Goal: Information Seeking & Learning: Learn about a topic

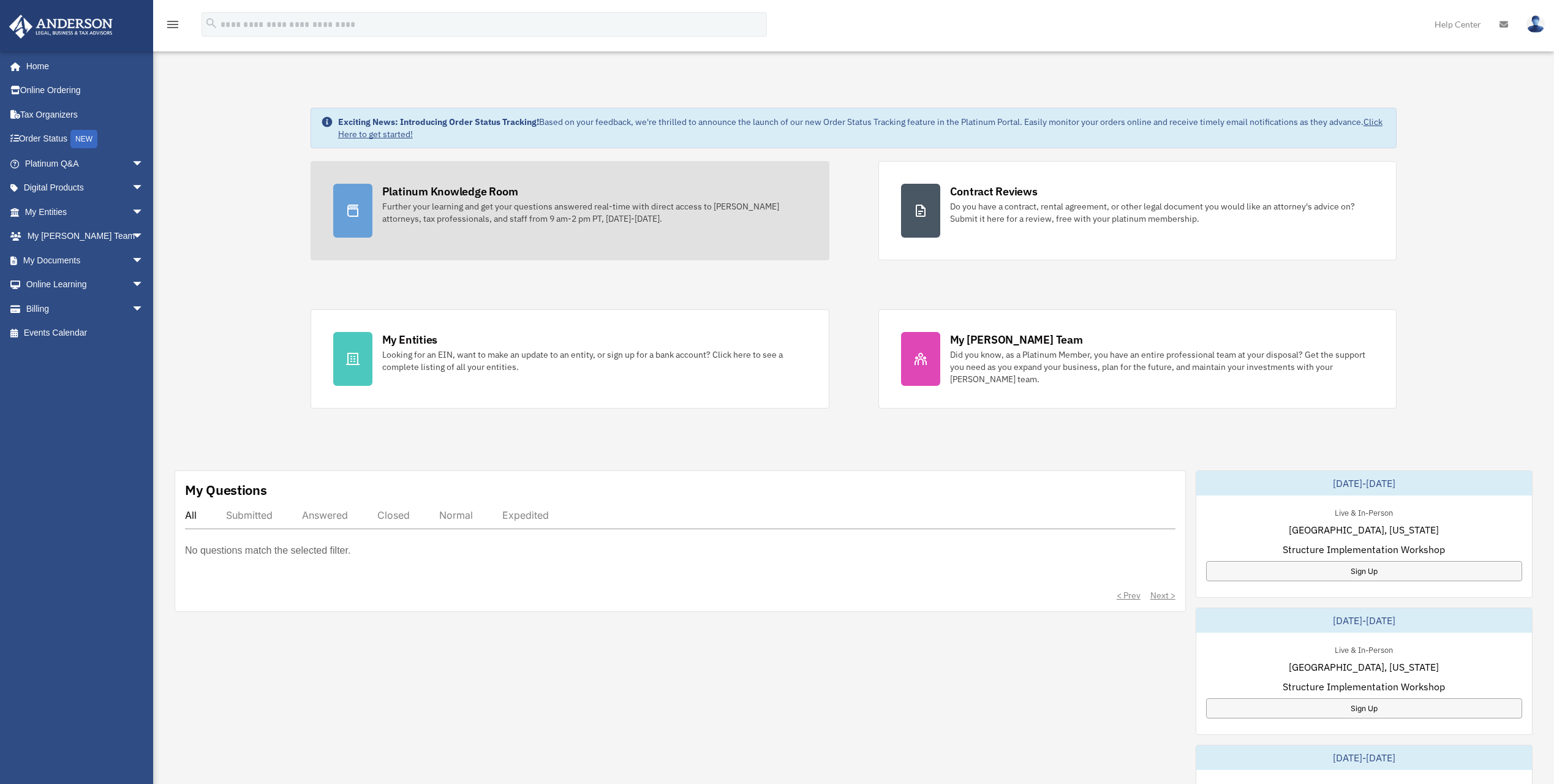
click at [473, 194] on div "Platinum Knowledge Room" at bounding box center [450, 191] width 136 height 16
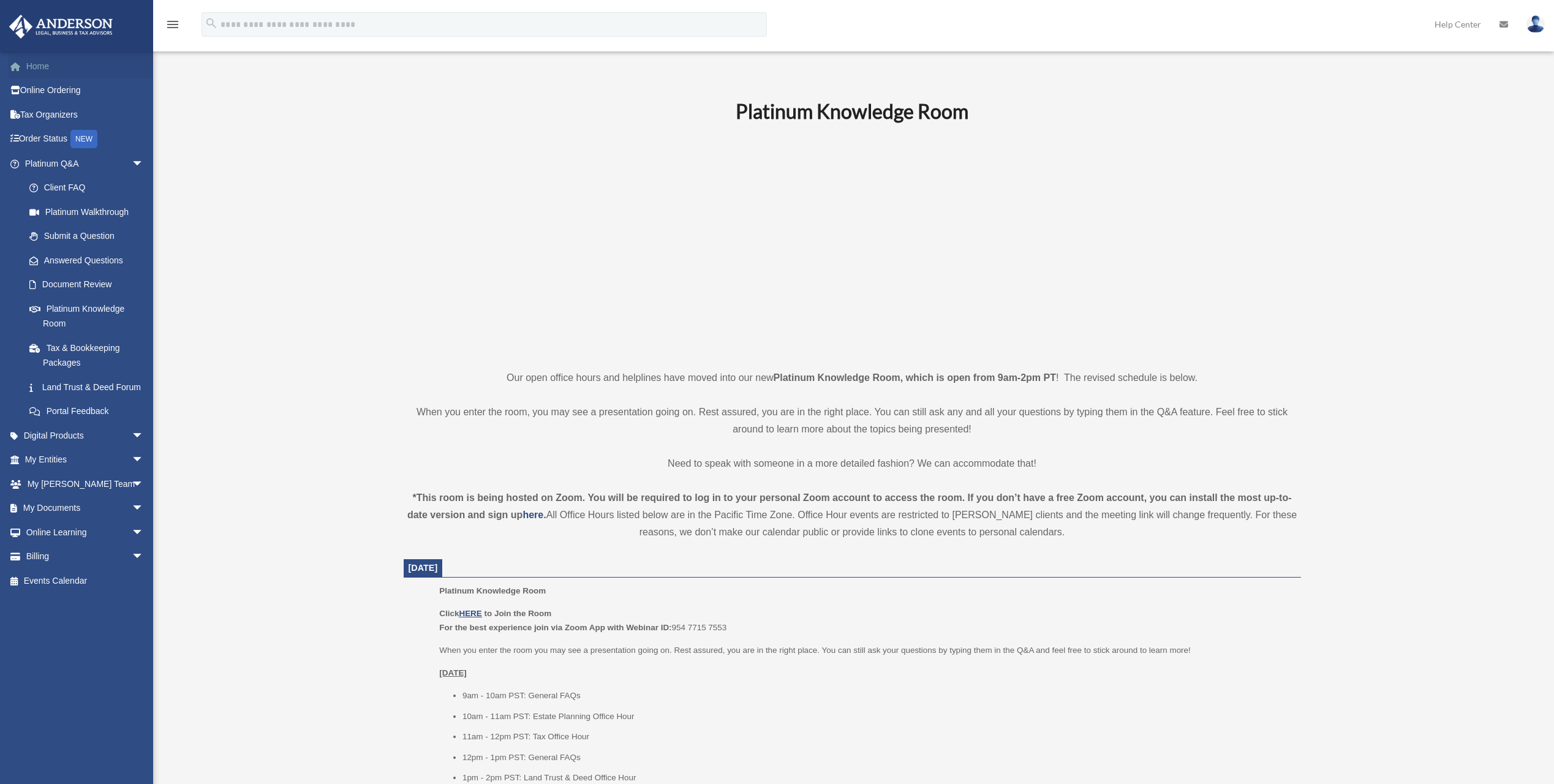
click at [31, 64] on link "Home" at bounding box center [86, 66] width 153 height 25
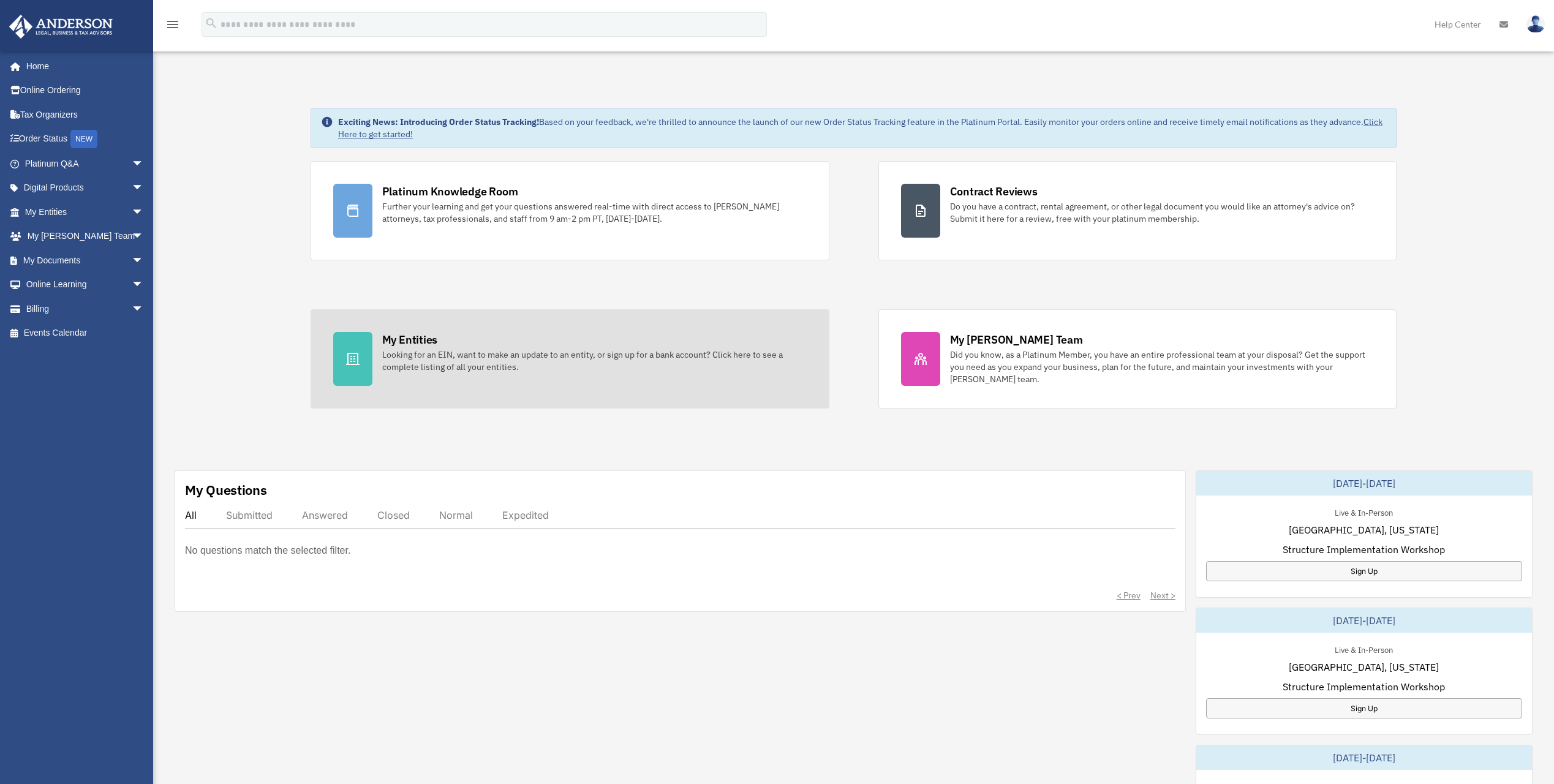
click at [486, 354] on div "Looking for an EIN, want to make an update to an entity, or sign up for a bank …" at bounding box center [594, 360] width 424 height 25
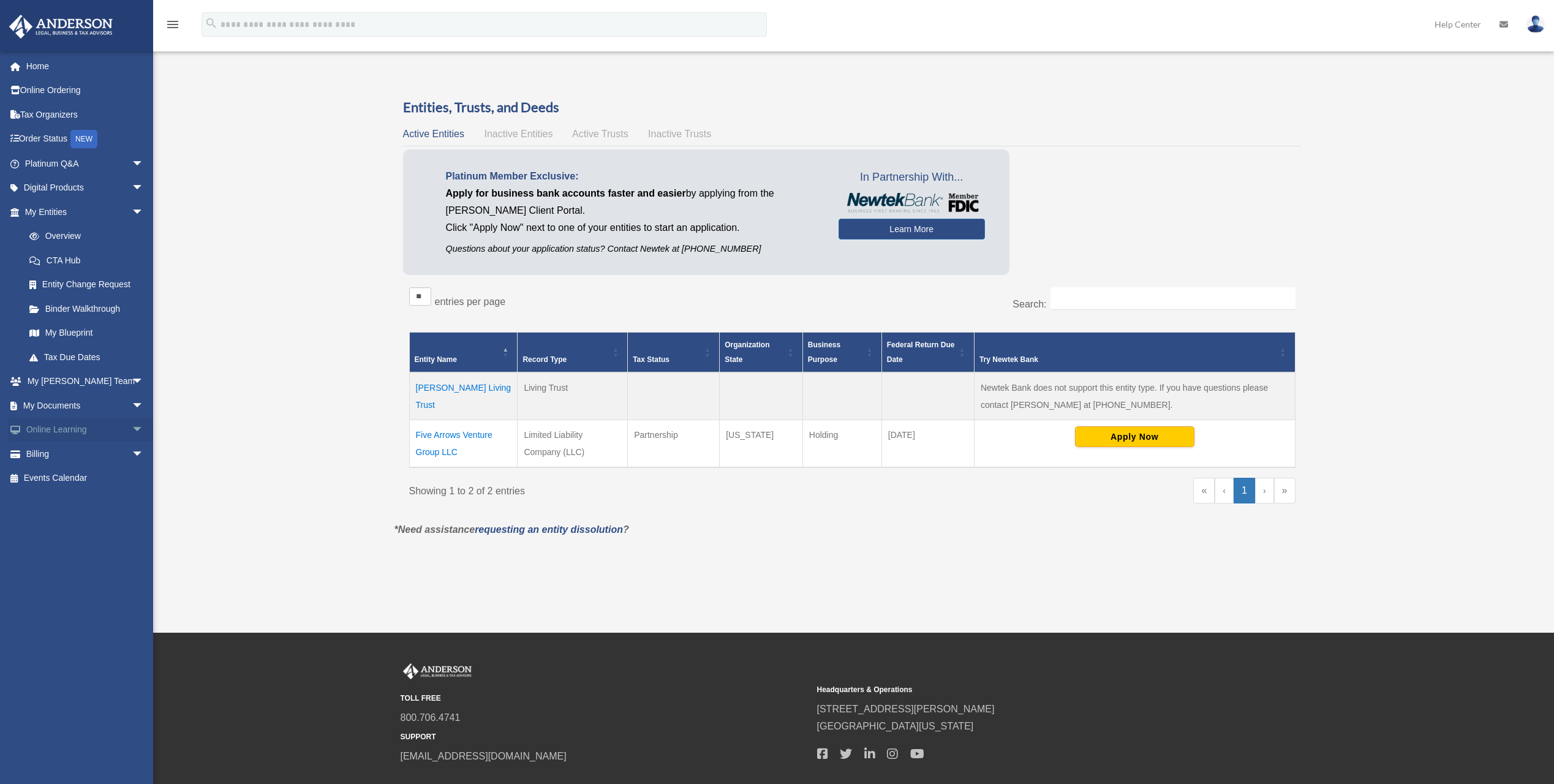
click at [57, 428] on link "Online Learning arrow_drop_down" at bounding box center [86, 430] width 153 height 25
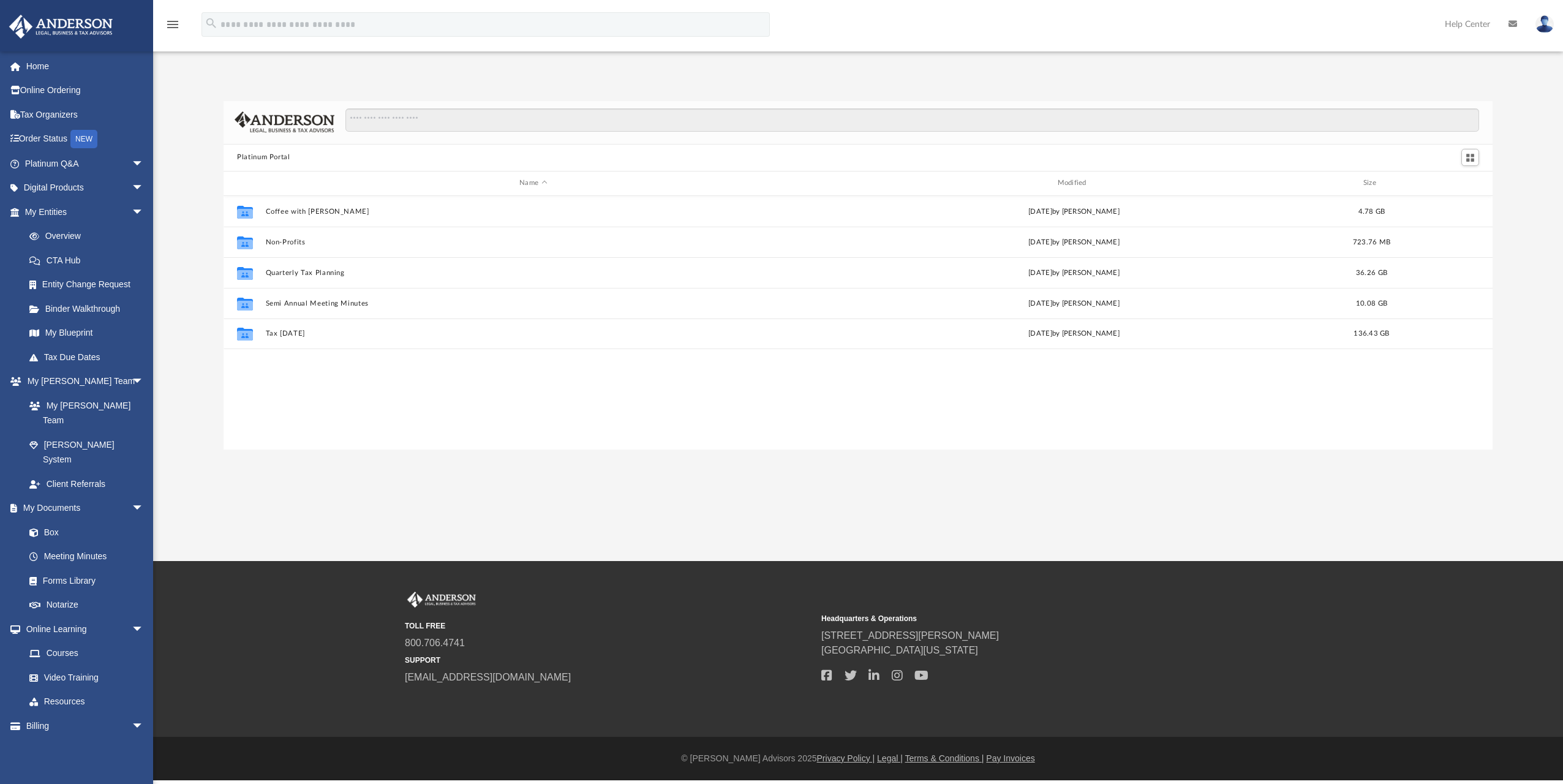
scroll to position [270, 1260]
click at [132, 161] on span "arrow_drop_down" at bounding box center [144, 164] width 25 height 25
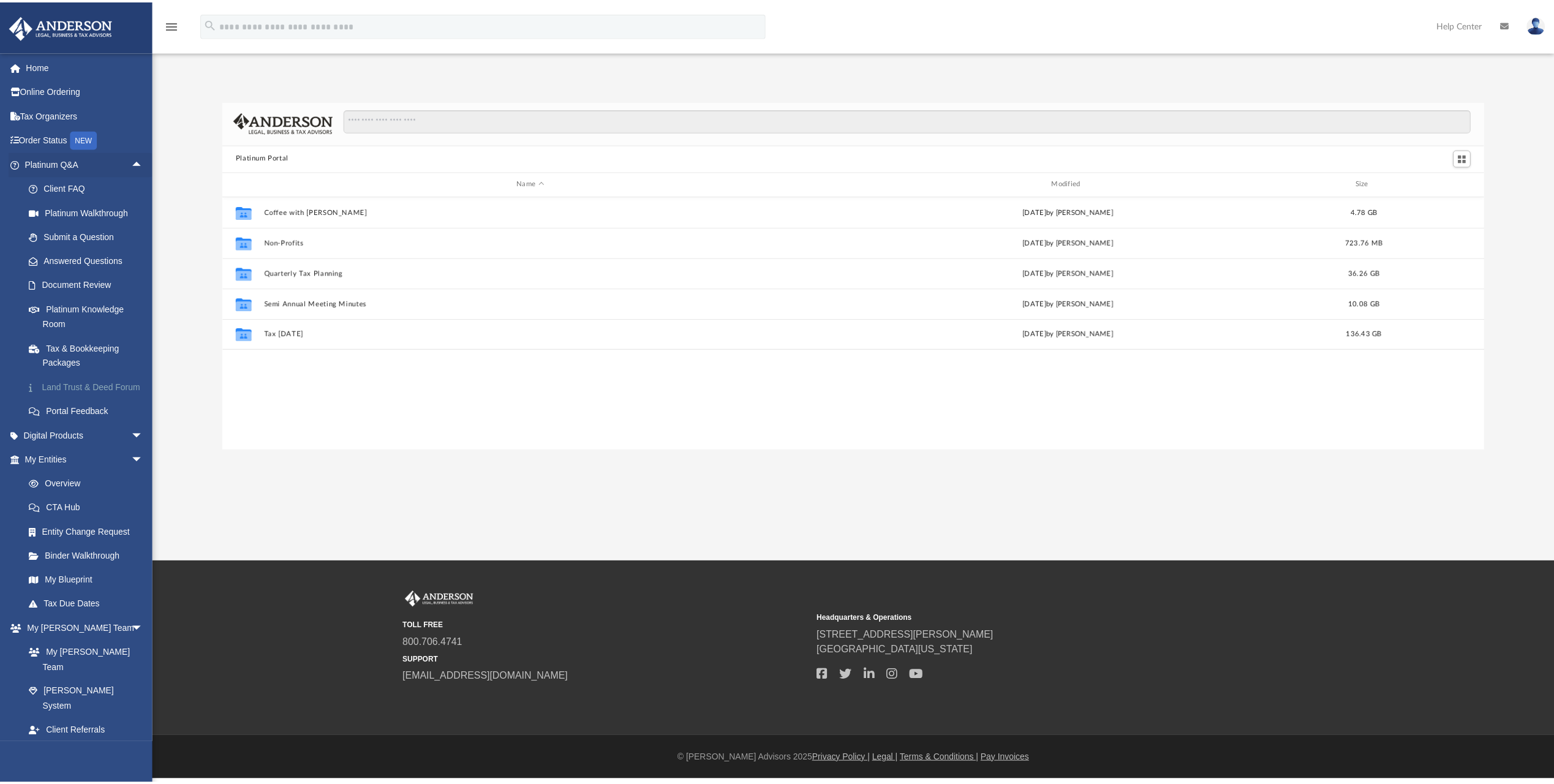
scroll to position [184, 0]
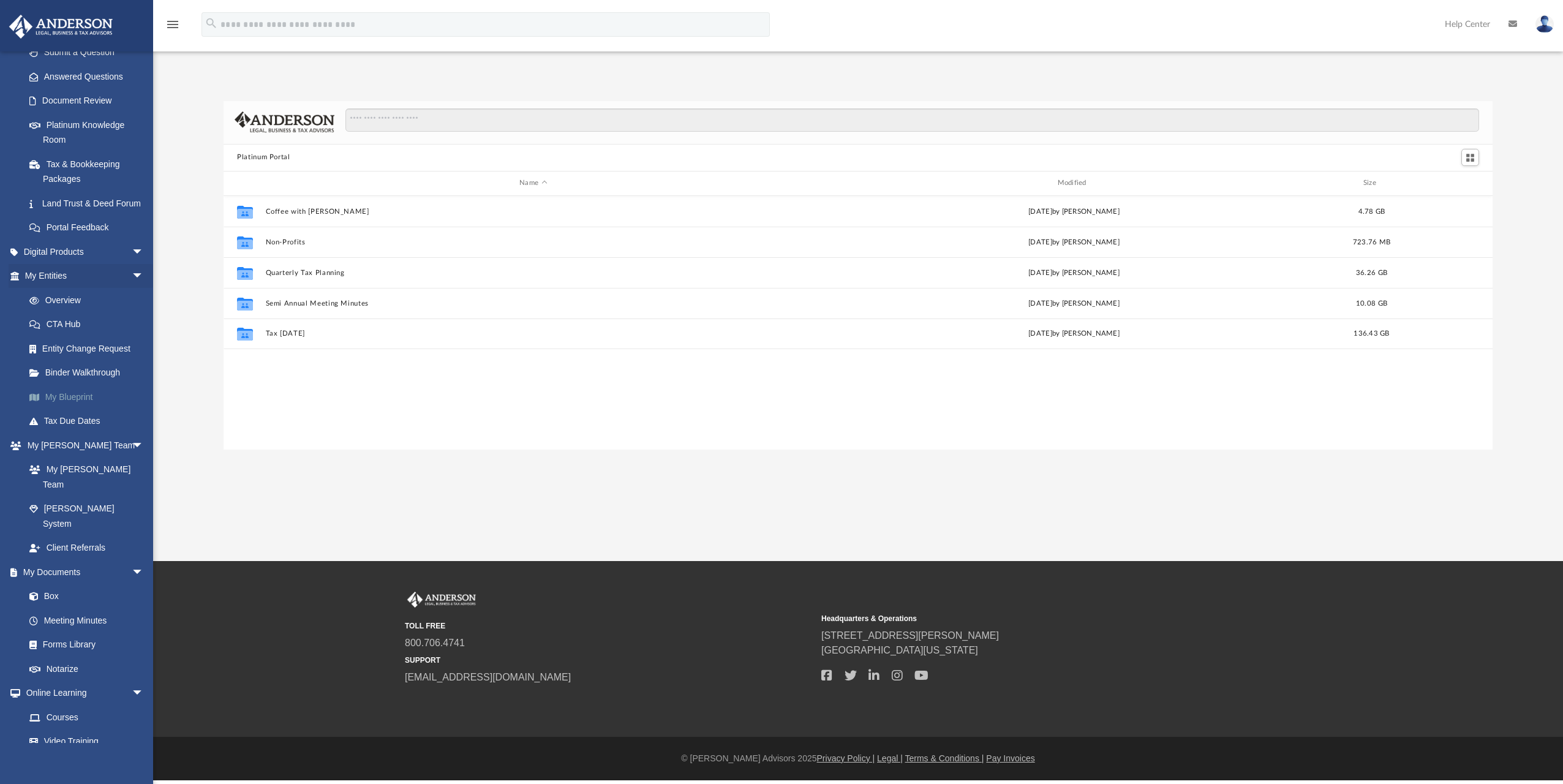
click at [64, 405] on link "My Blueprint" at bounding box center [89, 397] width 145 height 25
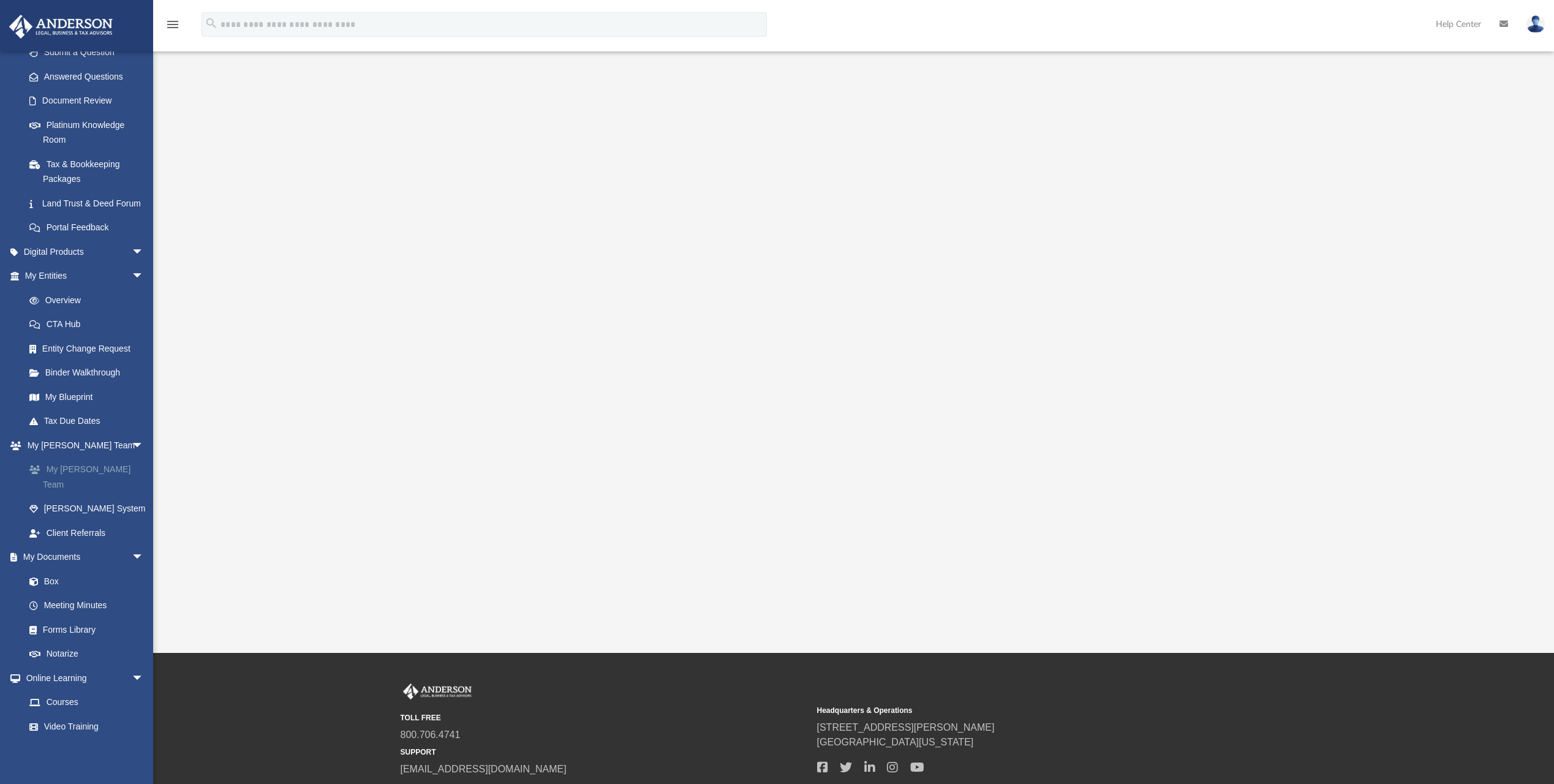
click at [74, 489] on link "My [PERSON_NAME] Team" at bounding box center [89, 477] width 145 height 39
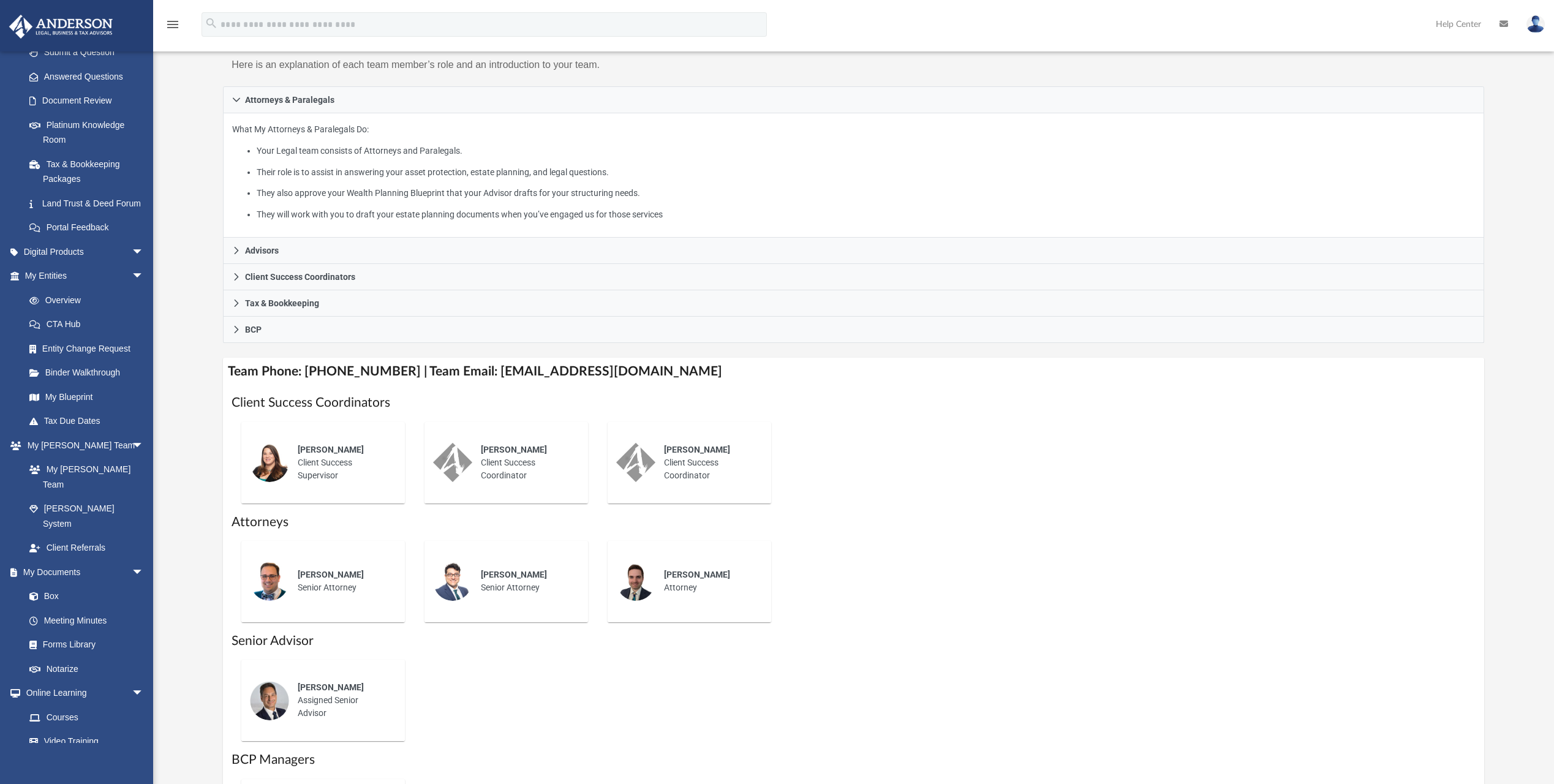
scroll to position [184, 0]
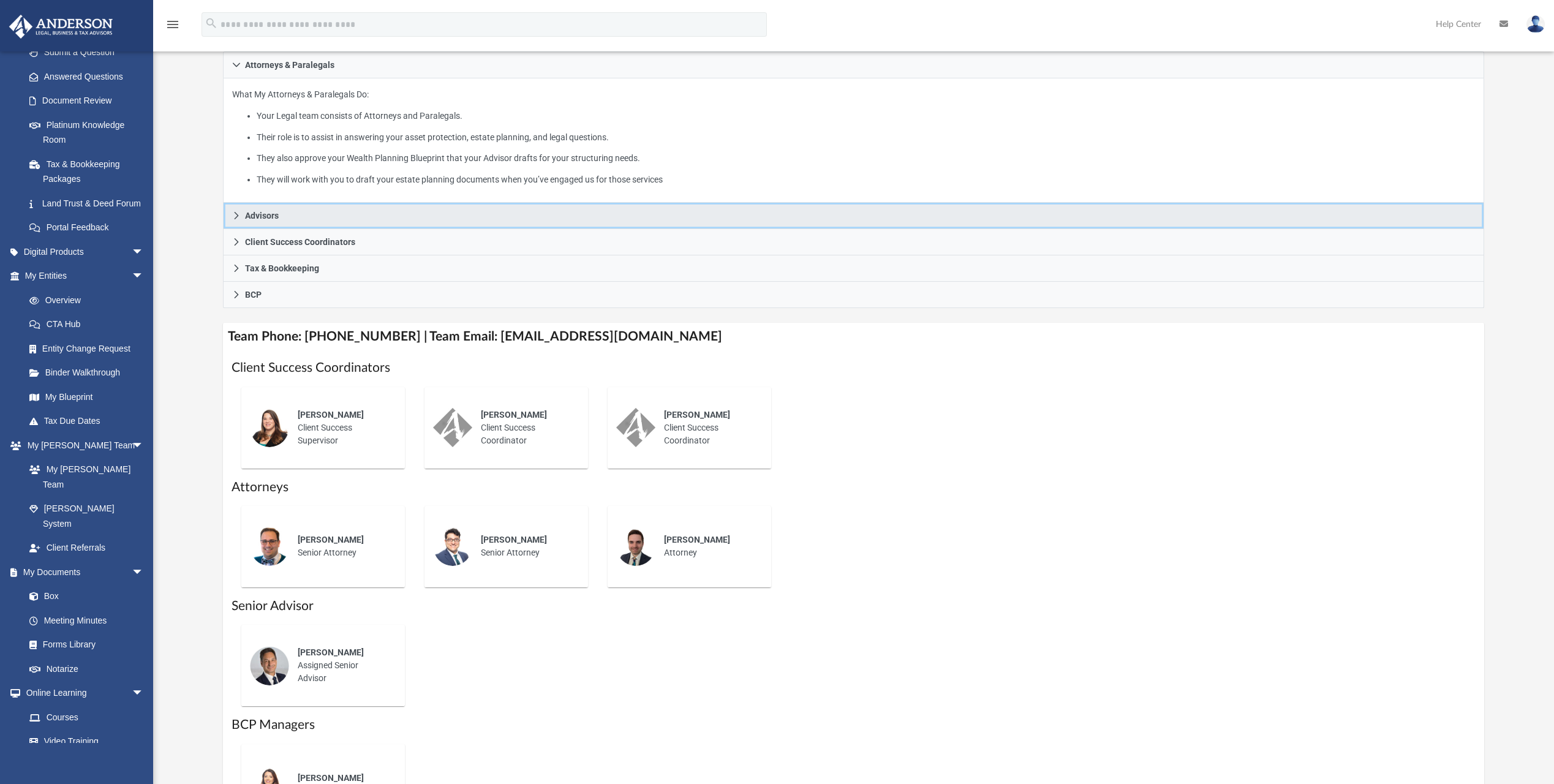
click at [258, 216] on span "Advisors" at bounding box center [261, 216] width 34 height 9
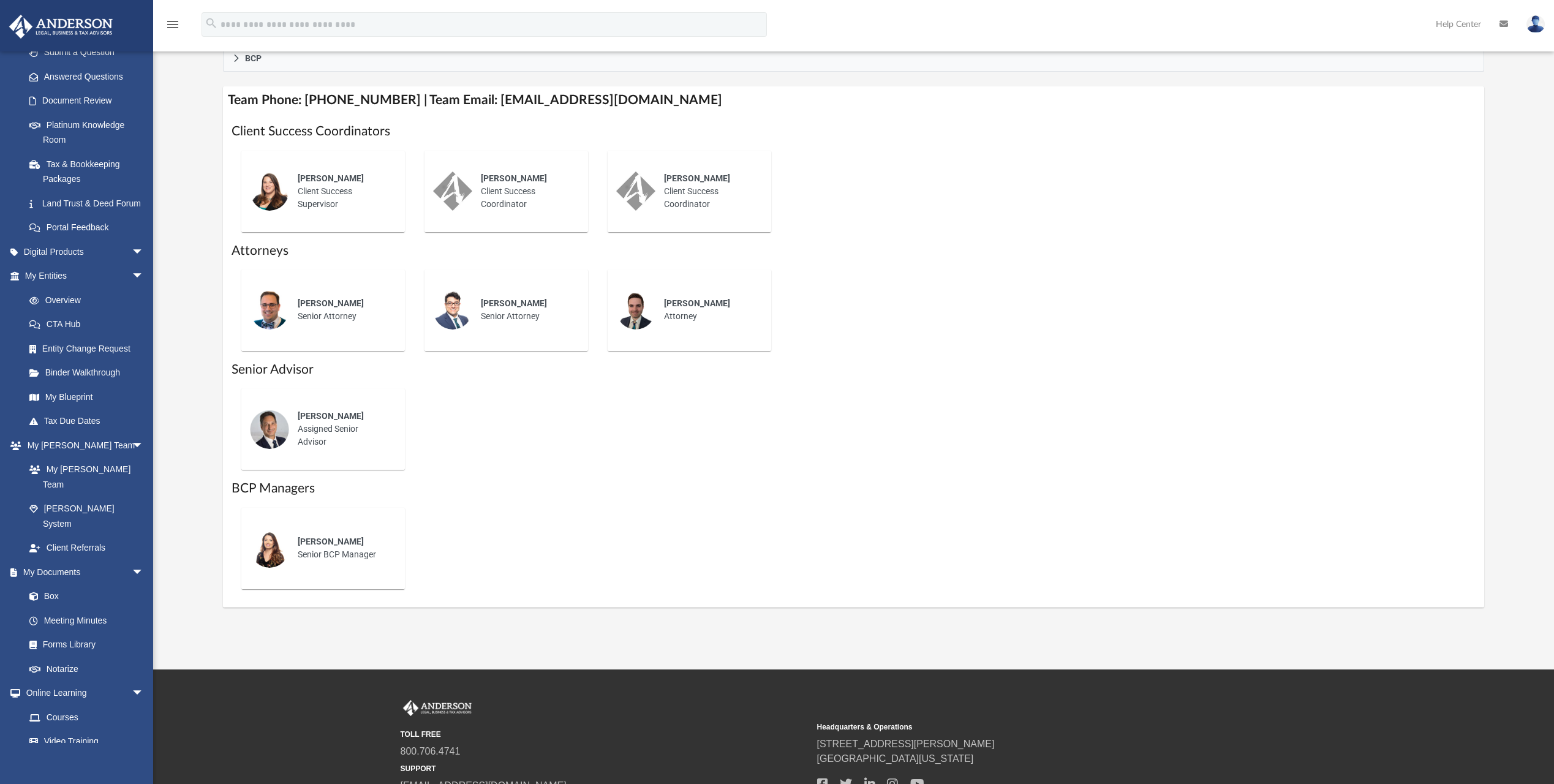
scroll to position [429, 0]
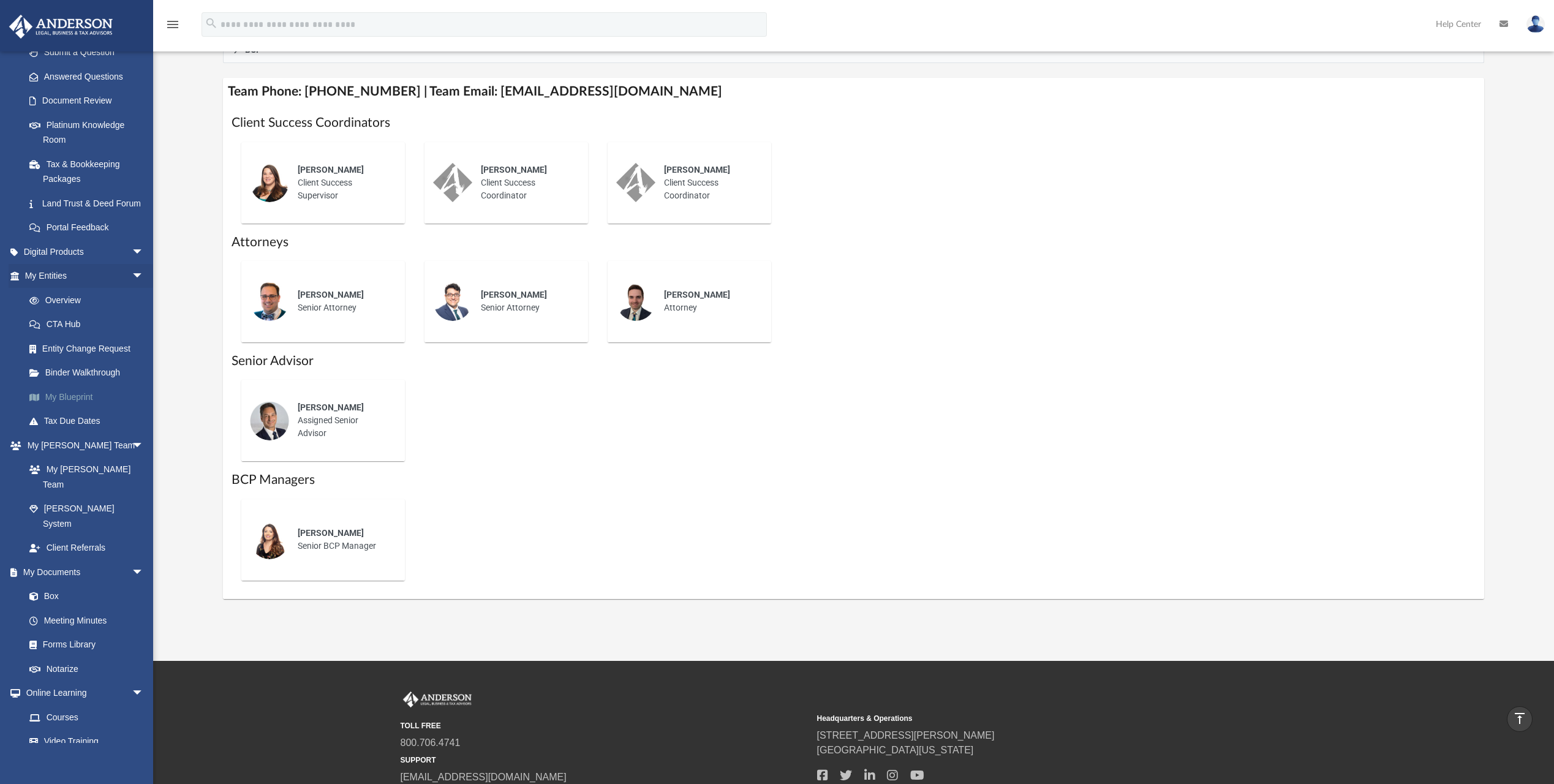
click at [67, 409] on link "My Blueprint" at bounding box center [89, 397] width 145 height 25
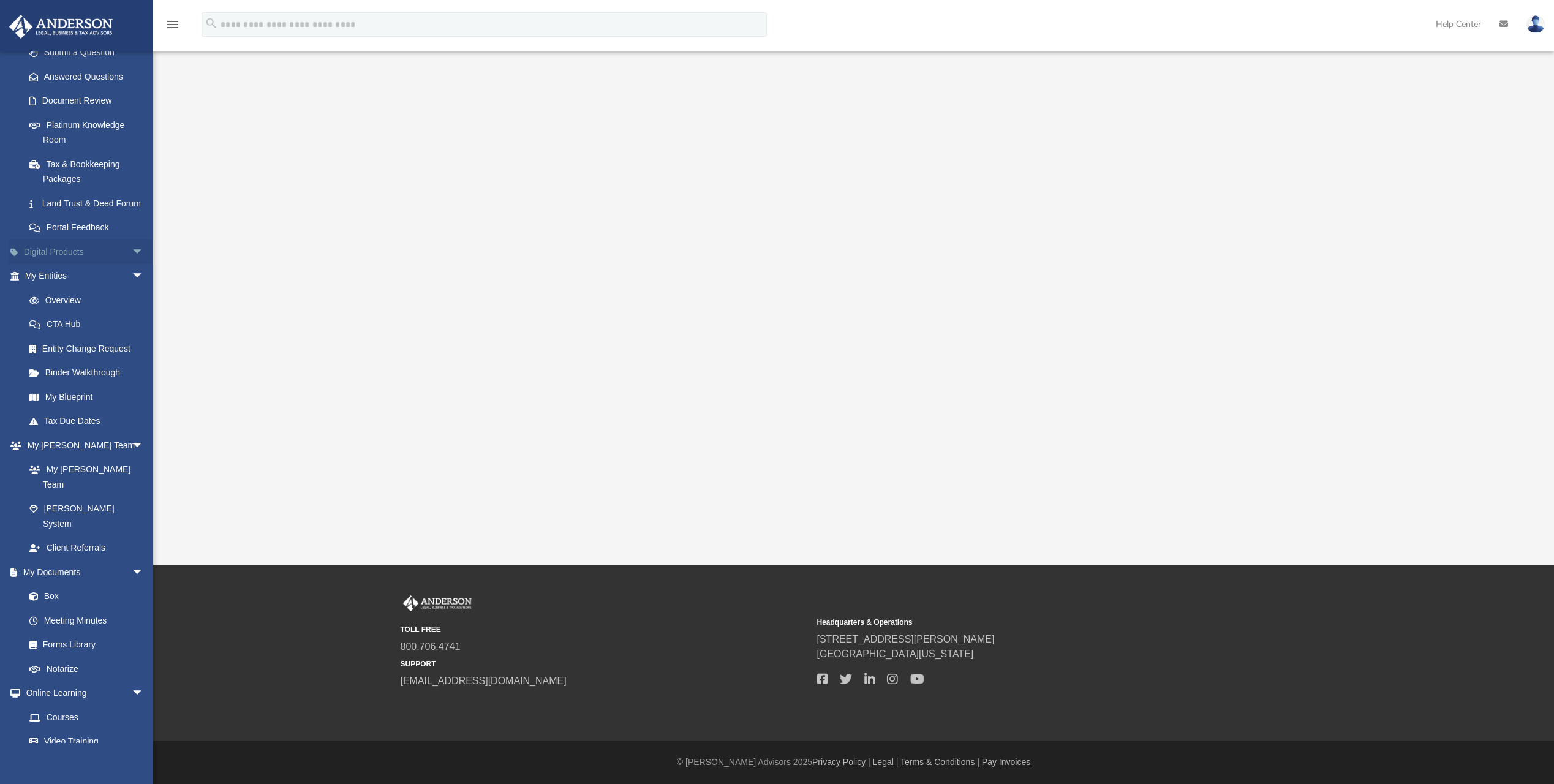
click at [85, 261] on link "Digital Products arrow_drop_down" at bounding box center [86, 252] width 153 height 25
click at [132, 264] on span "arrow_drop_down" at bounding box center [144, 252] width 25 height 25
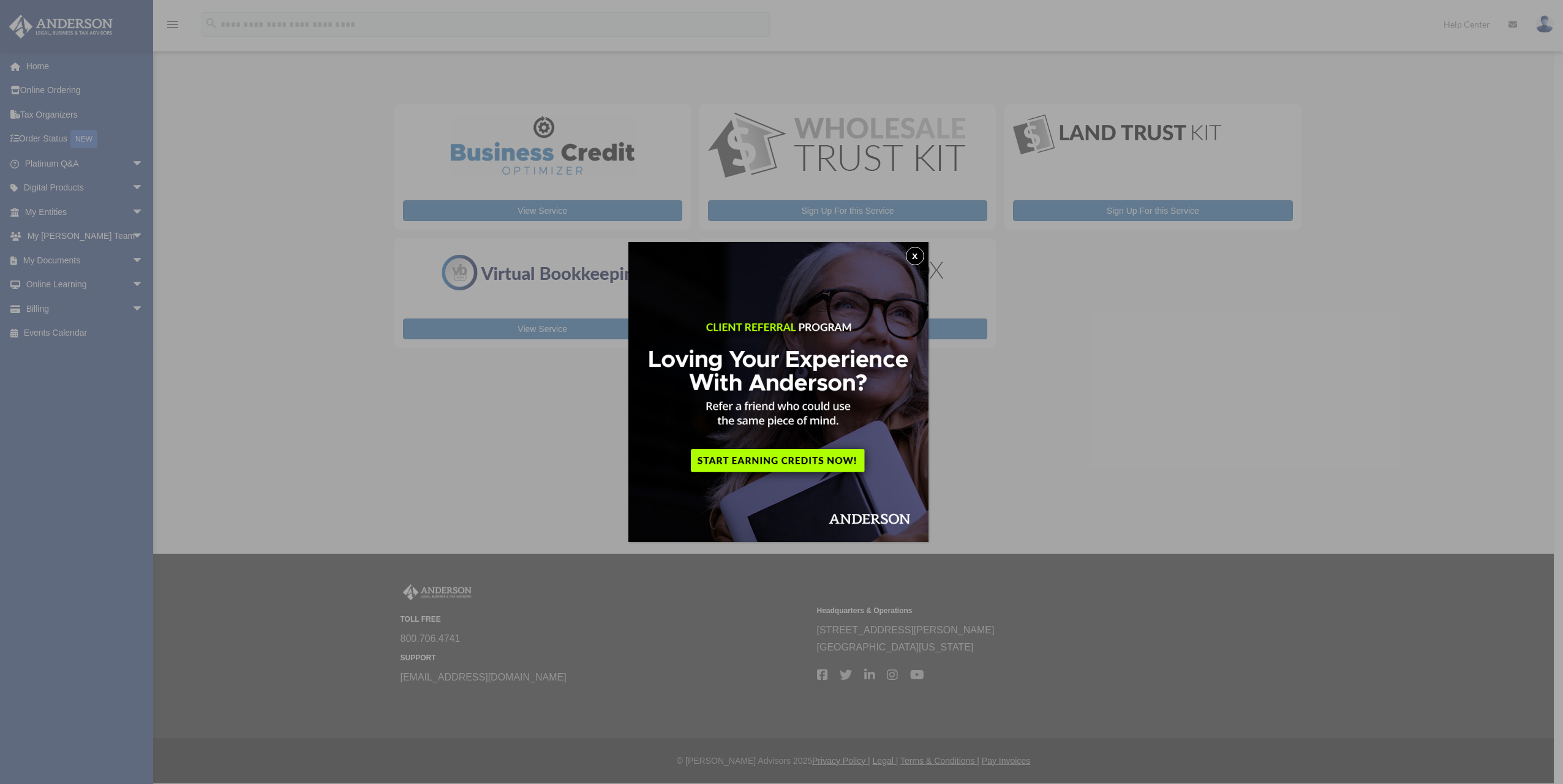
click at [917, 255] on button "x" at bounding box center [914, 255] width 19 height 19
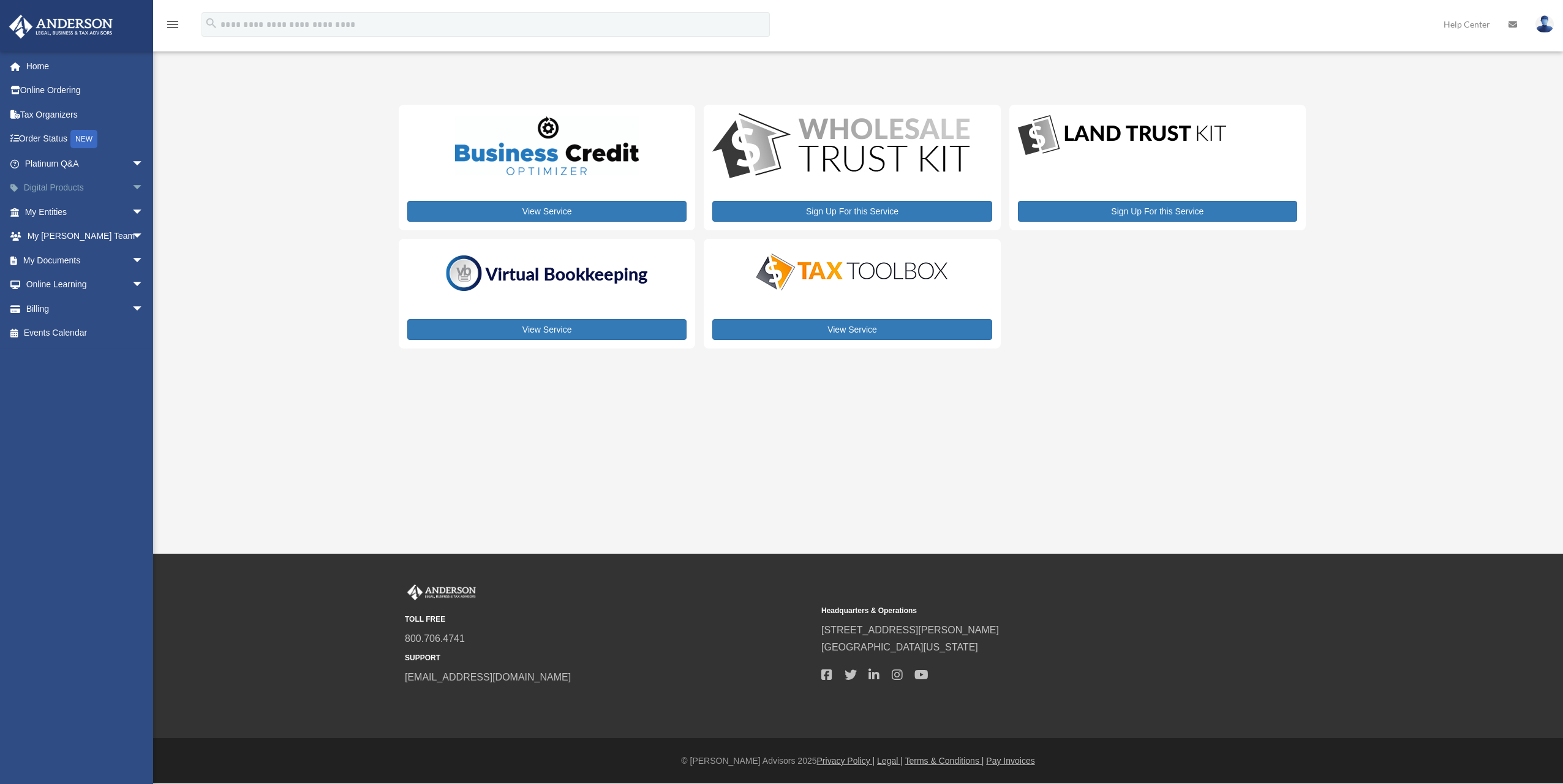
click at [132, 185] on span "arrow_drop_down" at bounding box center [144, 188] width 25 height 25
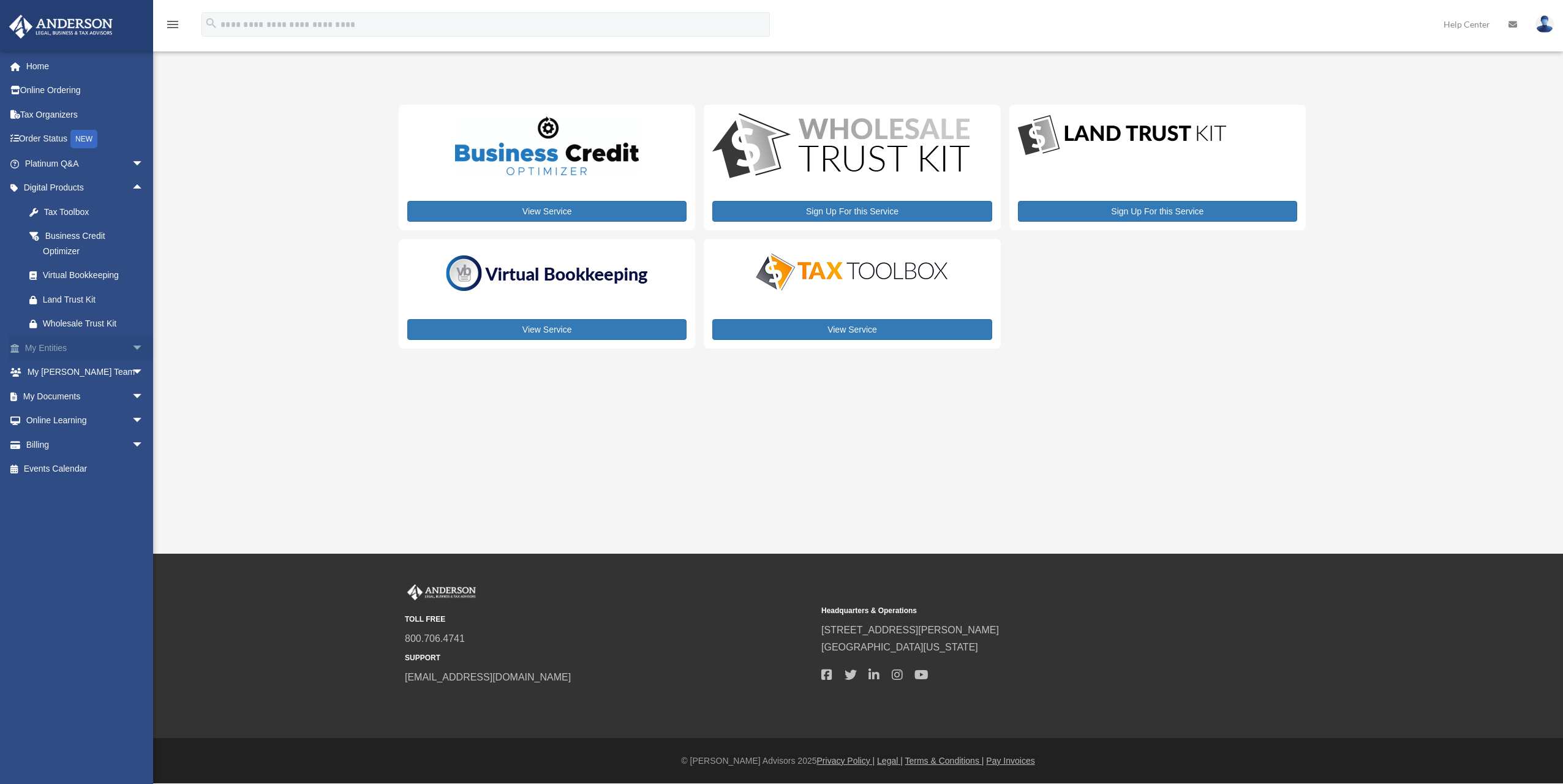
click at [132, 347] on span "arrow_drop_down" at bounding box center [144, 348] width 25 height 25
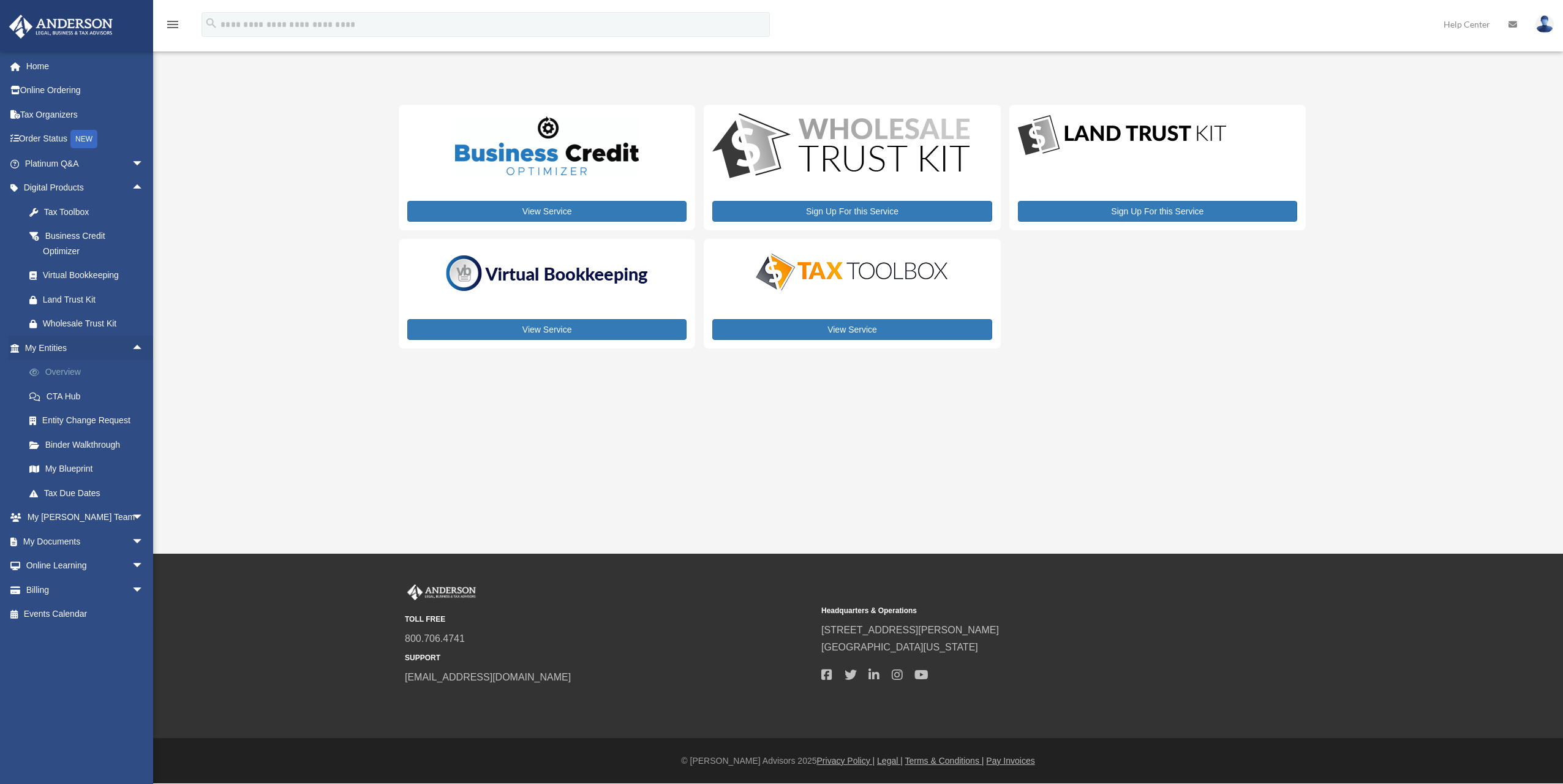
click at [60, 369] on link "Overview" at bounding box center [89, 372] width 145 height 25
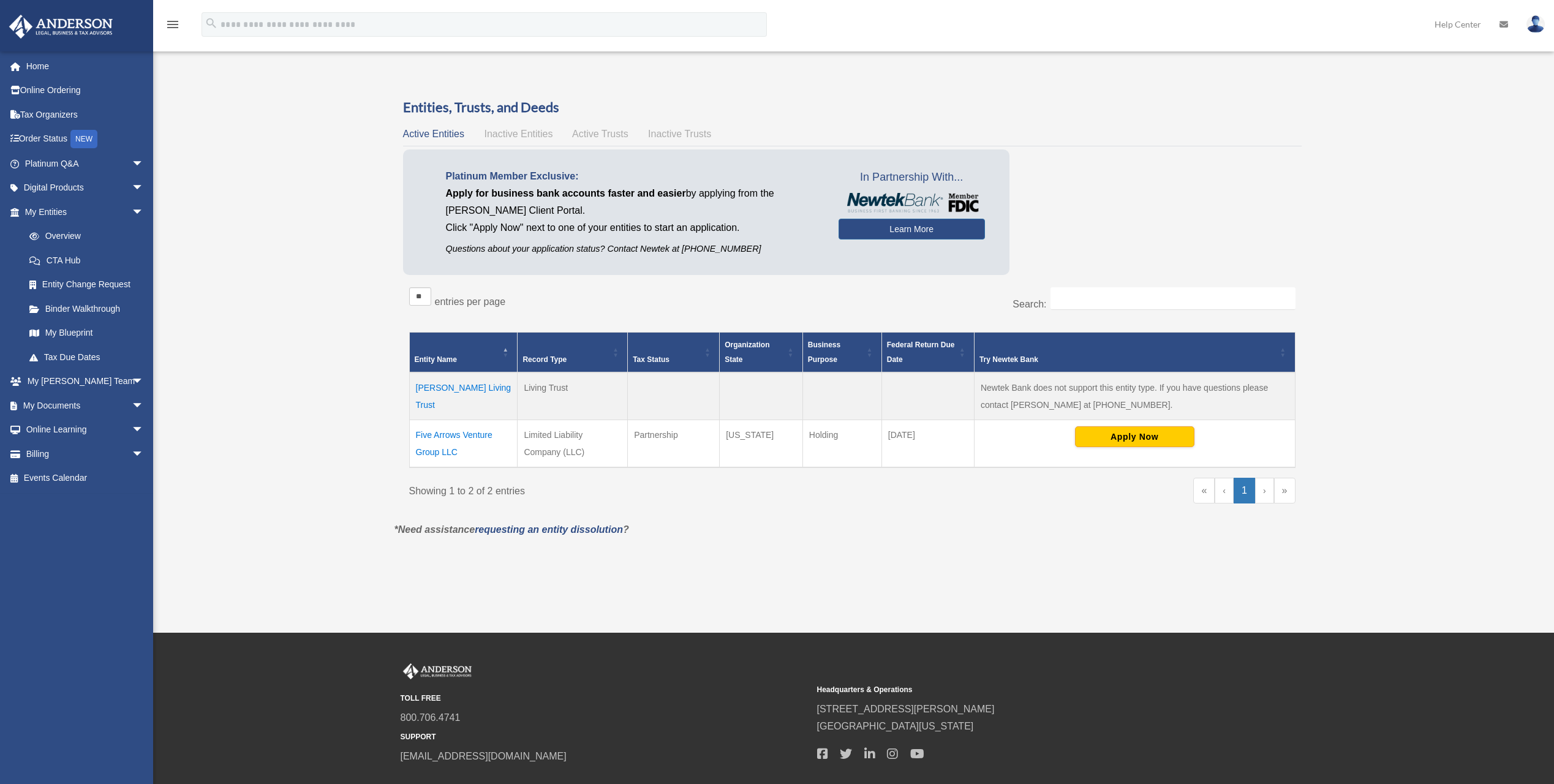
click at [601, 133] on span "Active Trusts" at bounding box center [600, 134] width 57 height 10
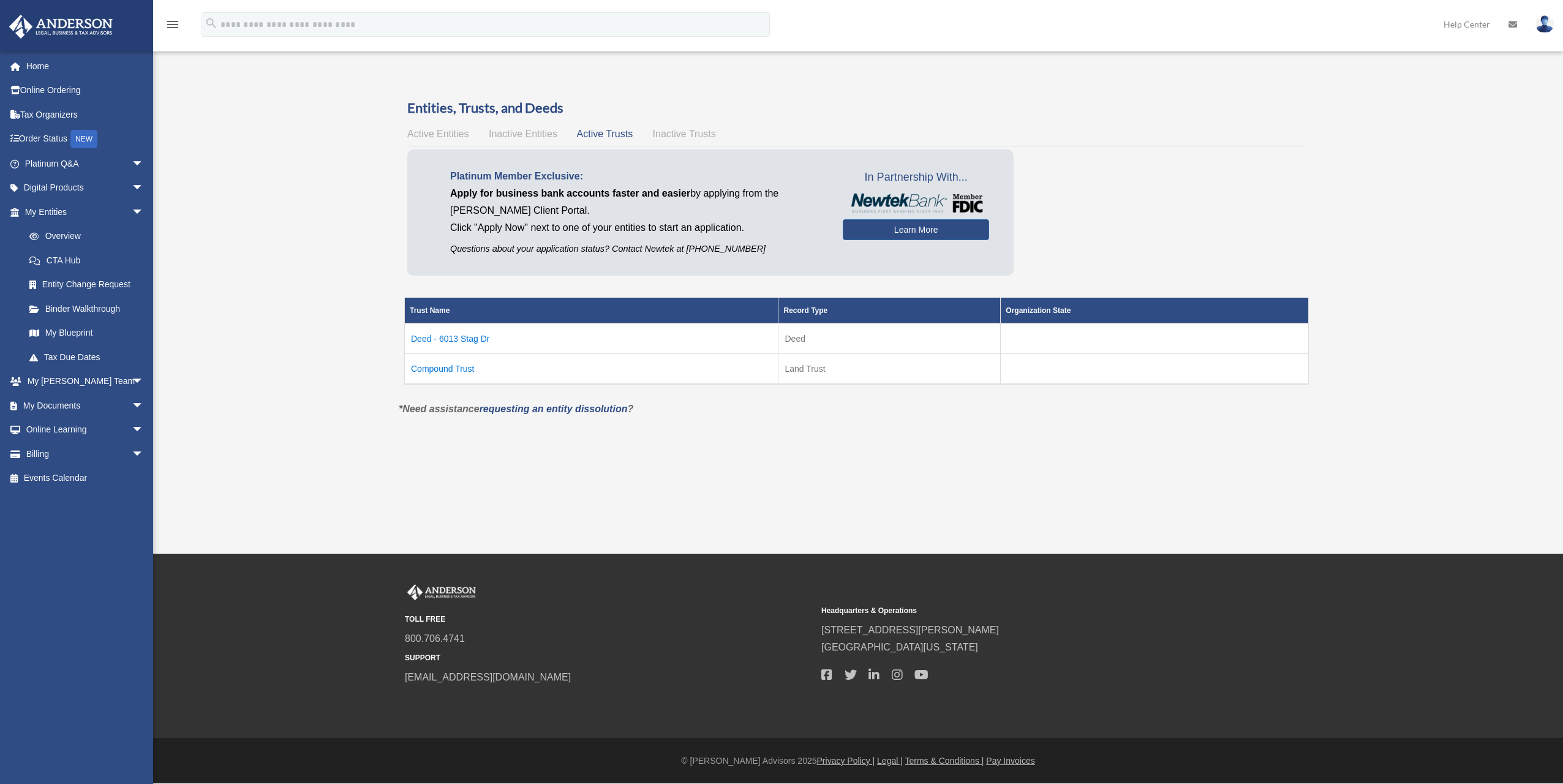
click at [443, 367] on td "Compound Trust" at bounding box center [592, 369] width 374 height 31
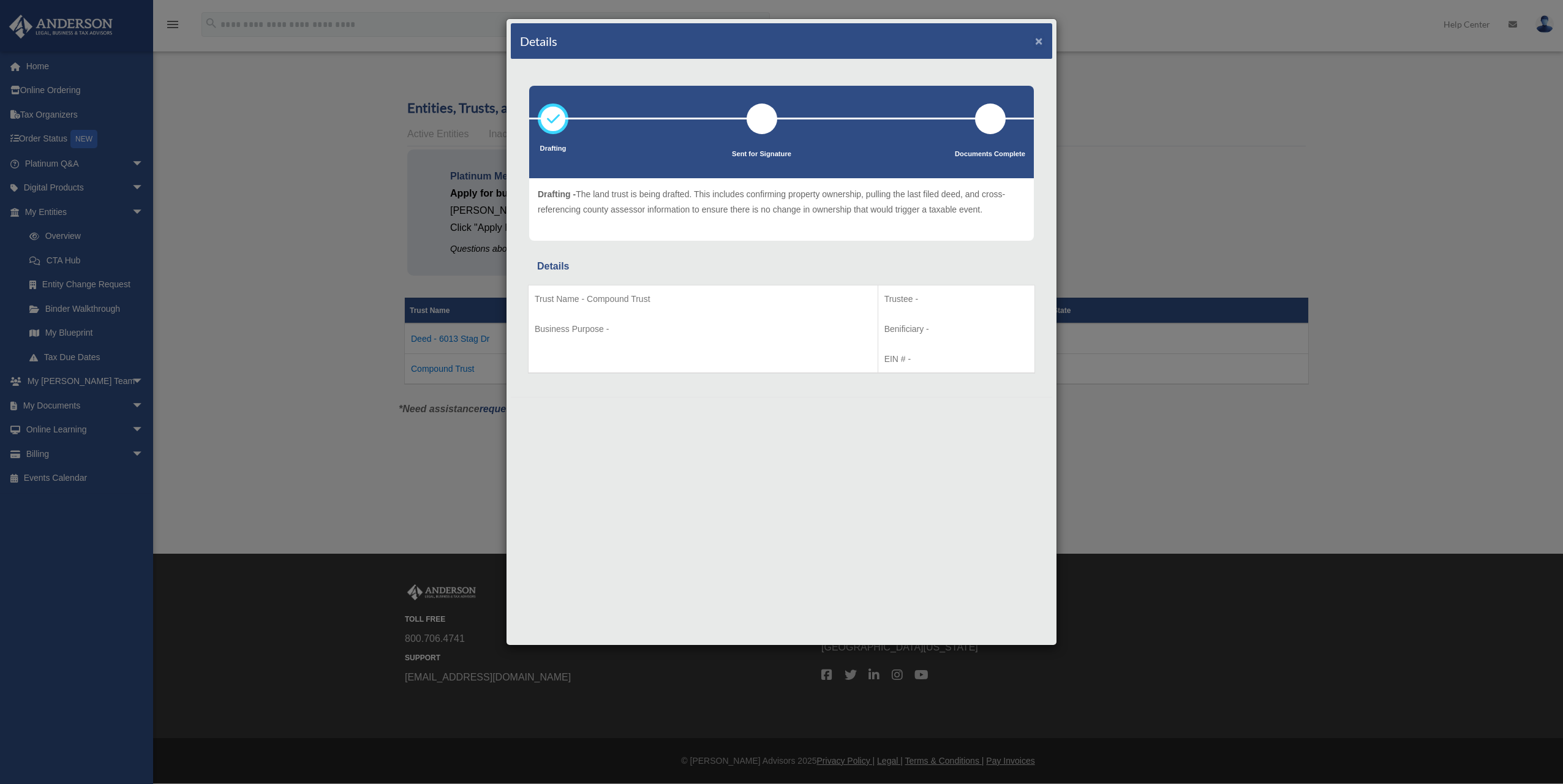
click at [1039, 39] on button "×" at bounding box center [1039, 40] width 8 height 13
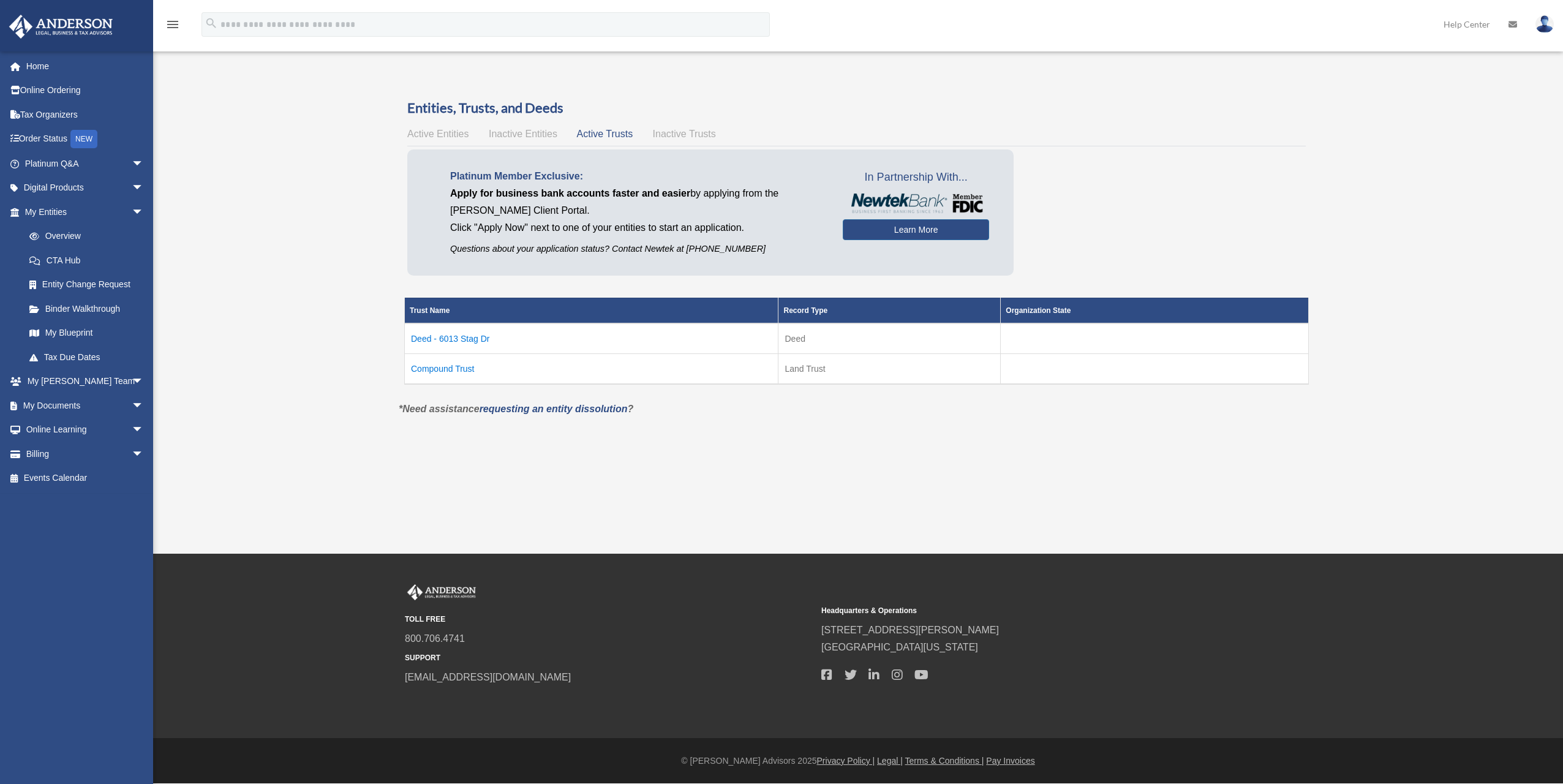
click at [683, 131] on span "Inactive Trusts" at bounding box center [684, 134] width 63 height 10
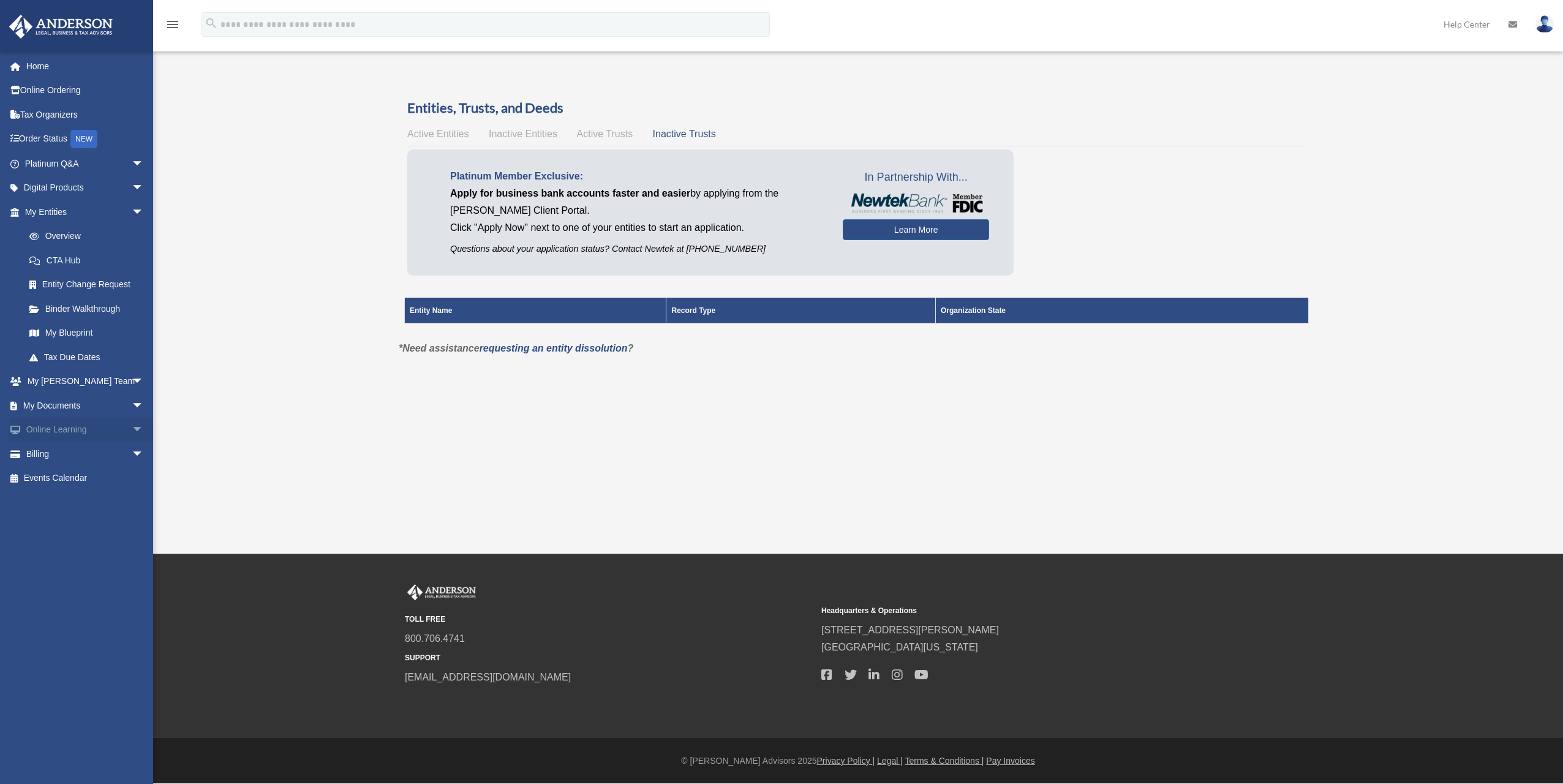
click at [132, 430] on span "arrow_drop_down" at bounding box center [144, 430] width 25 height 25
click at [67, 451] on link "Courses" at bounding box center [89, 453] width 145 height 25
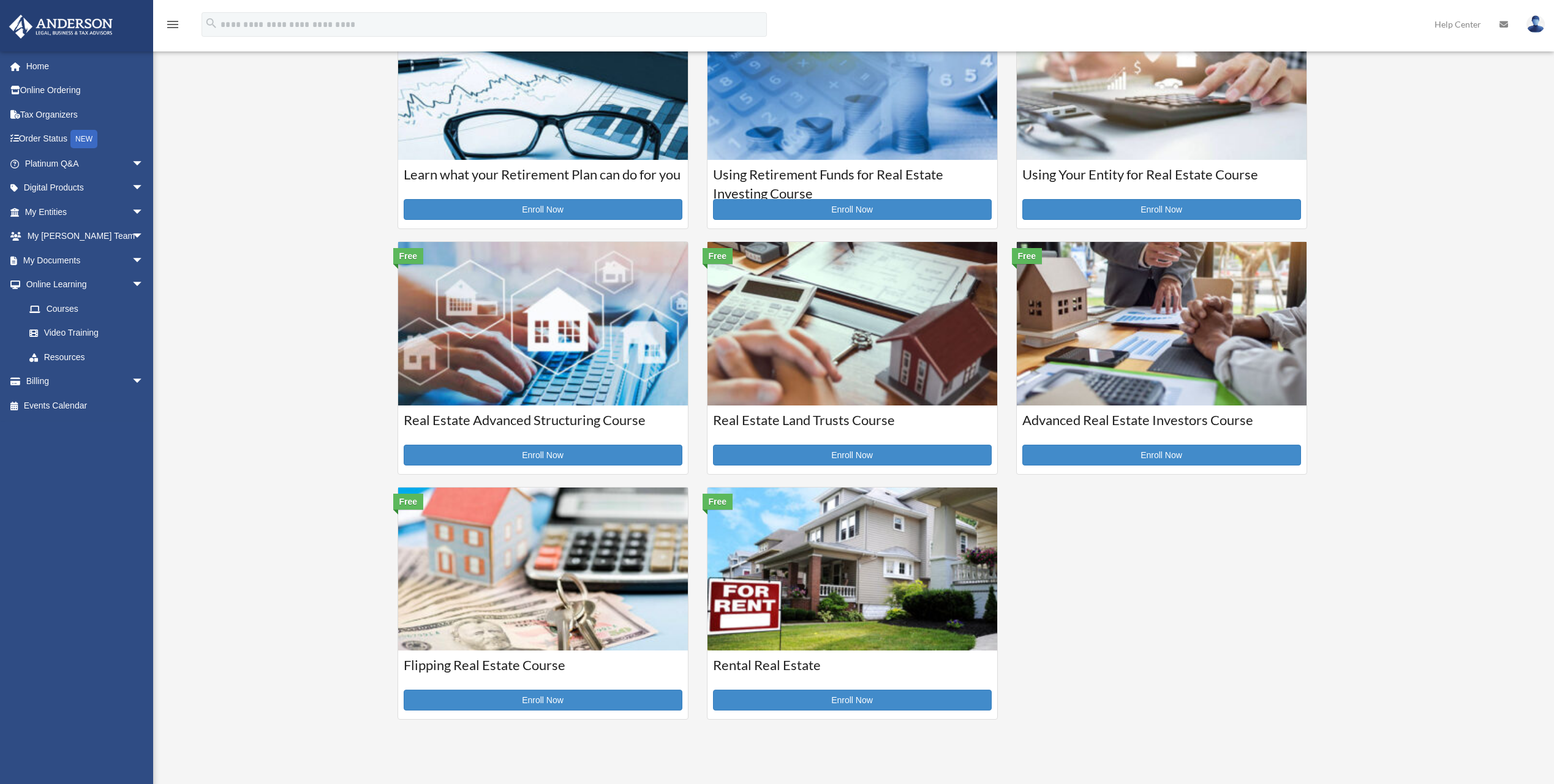
scroll to position [122, 0]
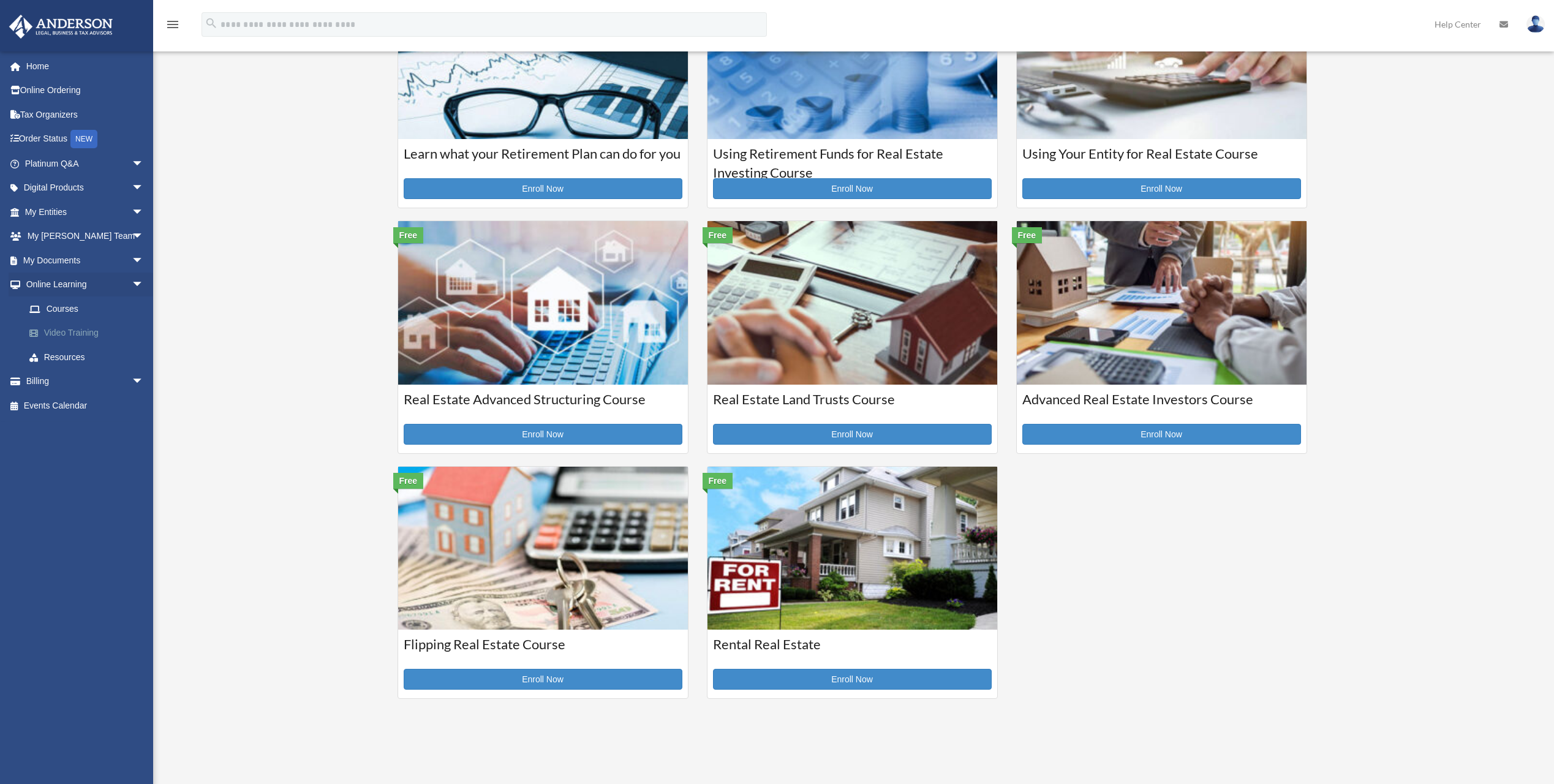
click at [83, 333] on link "Video Training" at bounding box center [89, 333] width 145 height 25
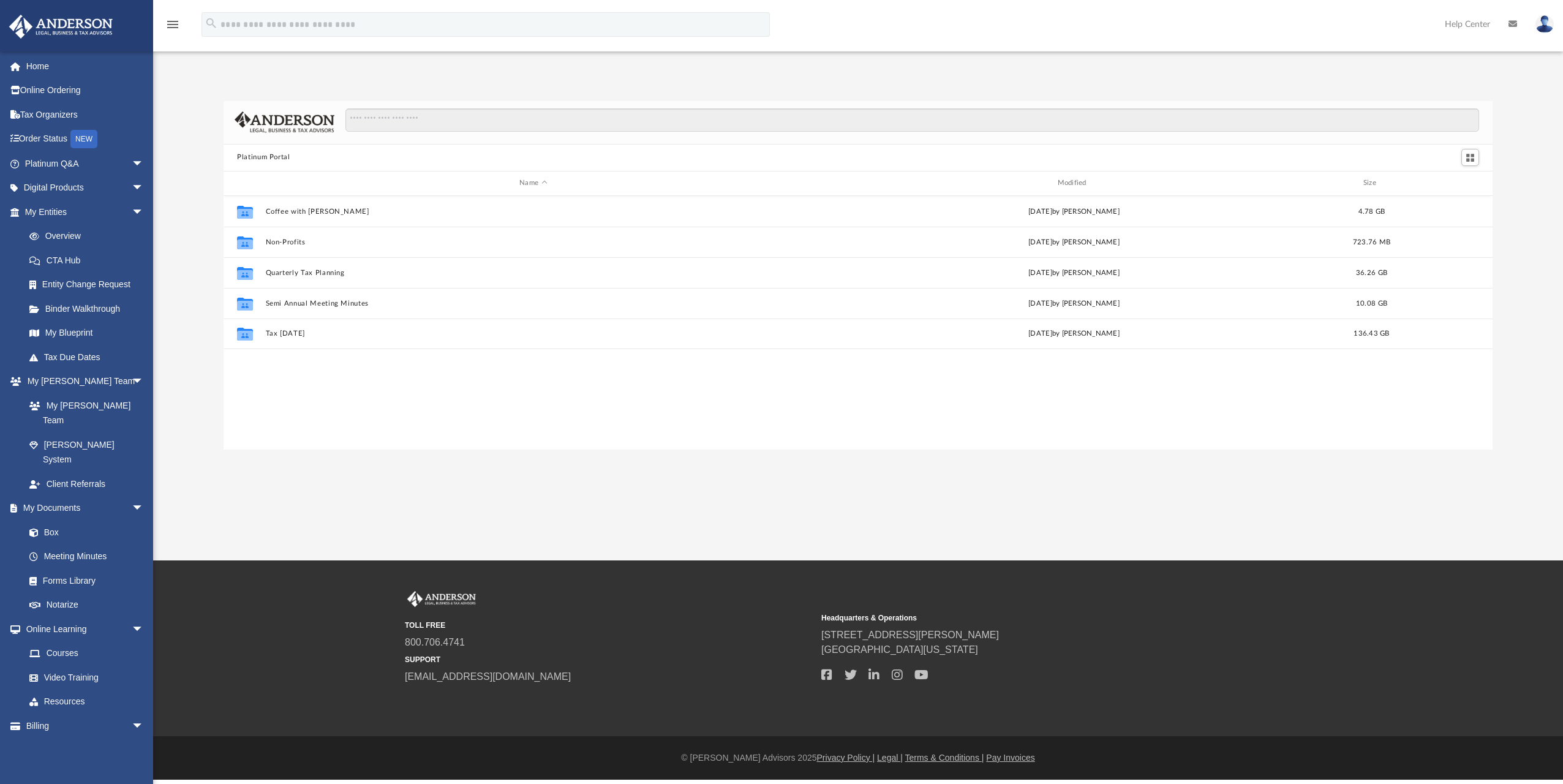
scroll to position [270, 1260]
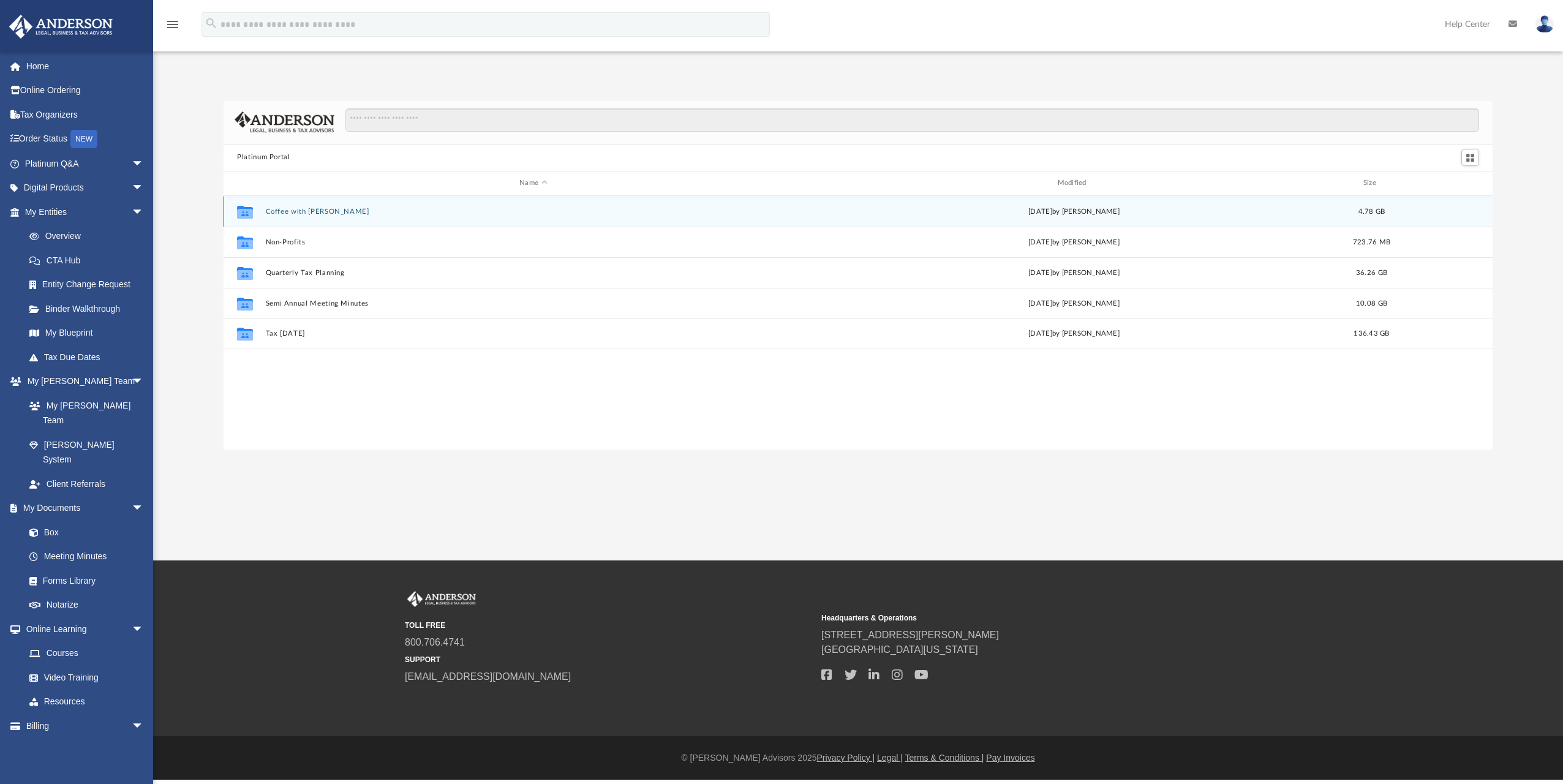
click at [287, 211] on button "Coffee with Carl" at bounding box center [533, 211] width 535 height 8
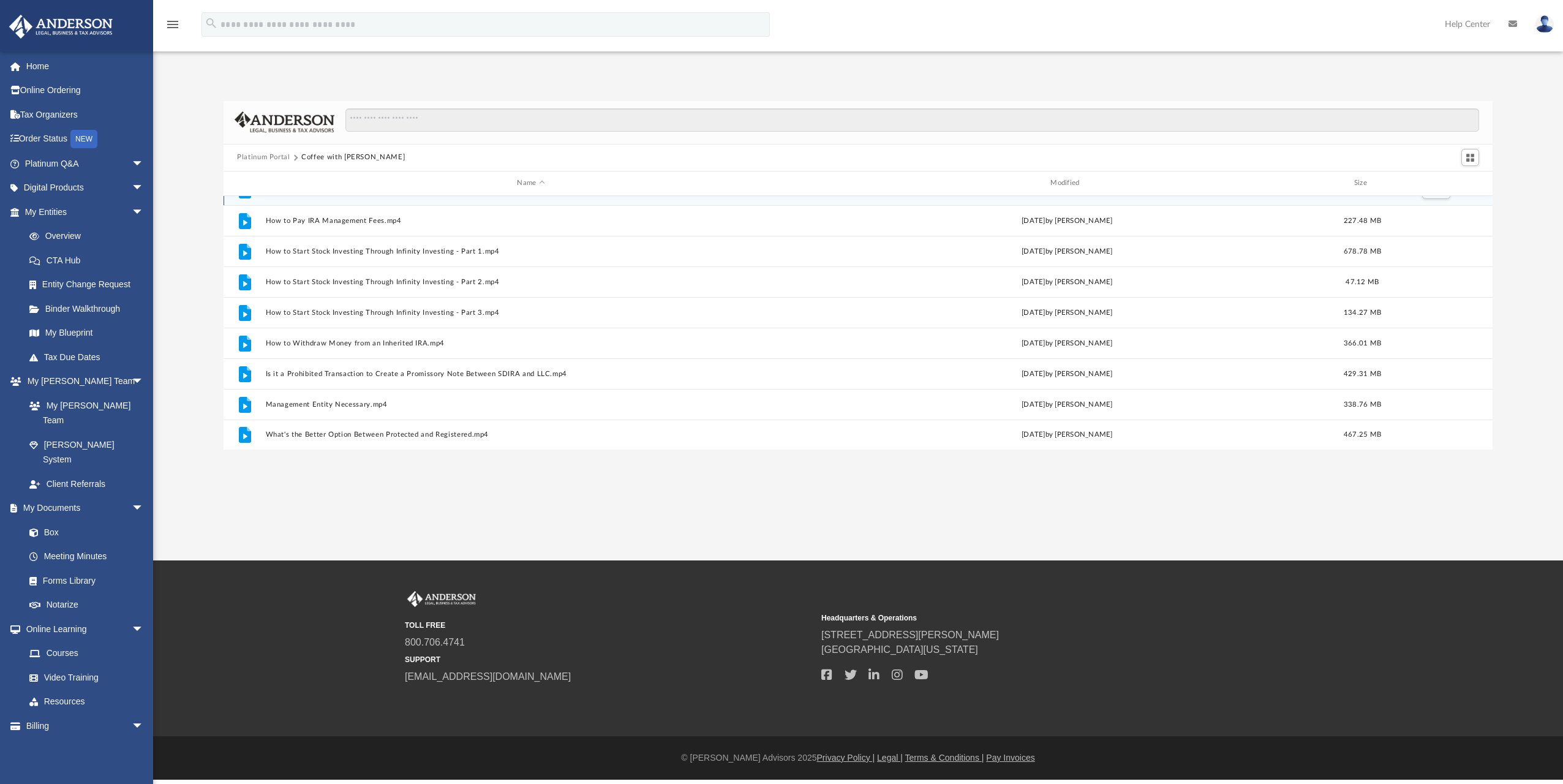
scroll to position [236, 0]
click at [61, 689] on link "Resources" at bounding box center [89, 701] width 145 height 25
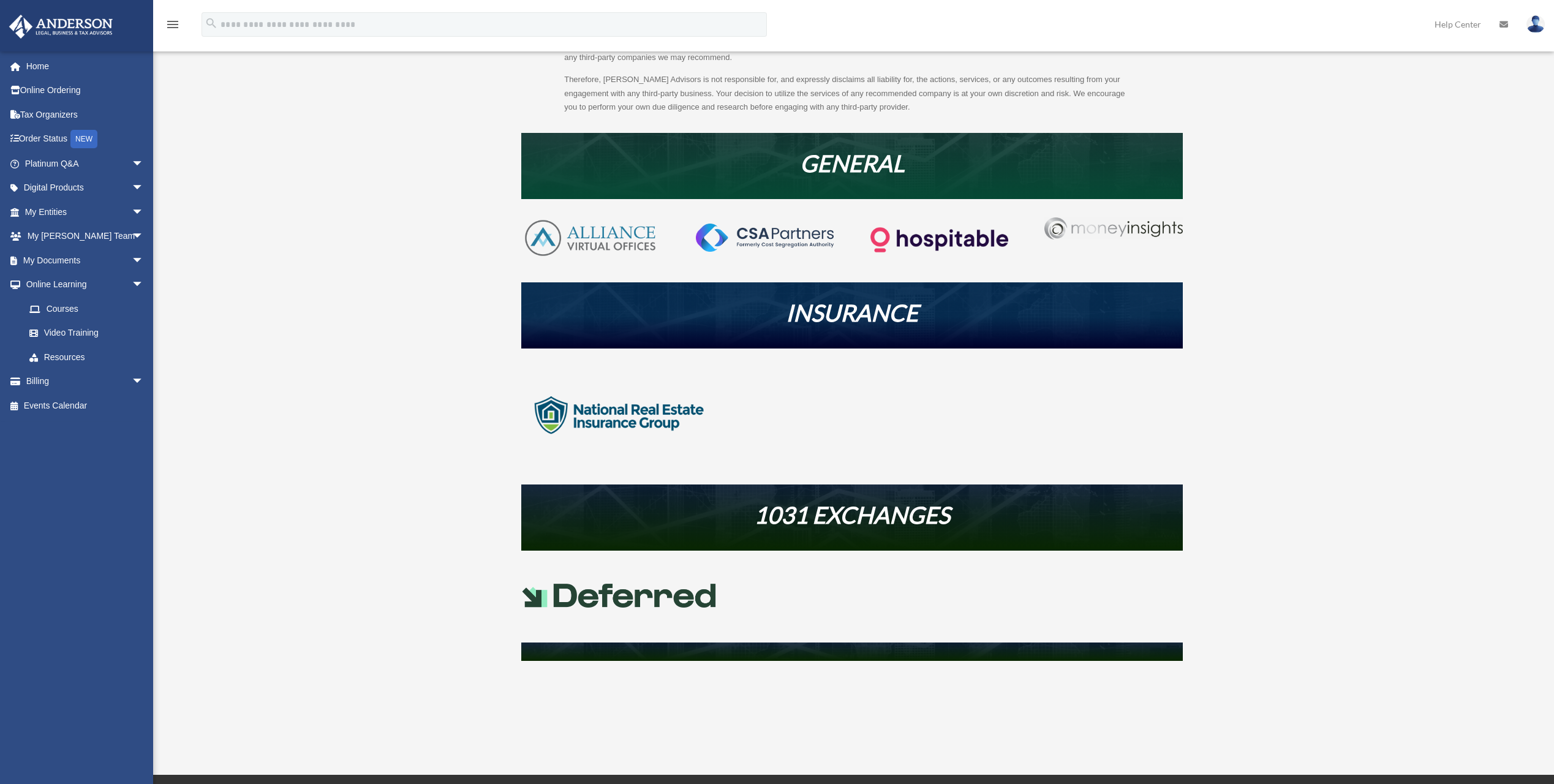
scroll to position [245, 0]
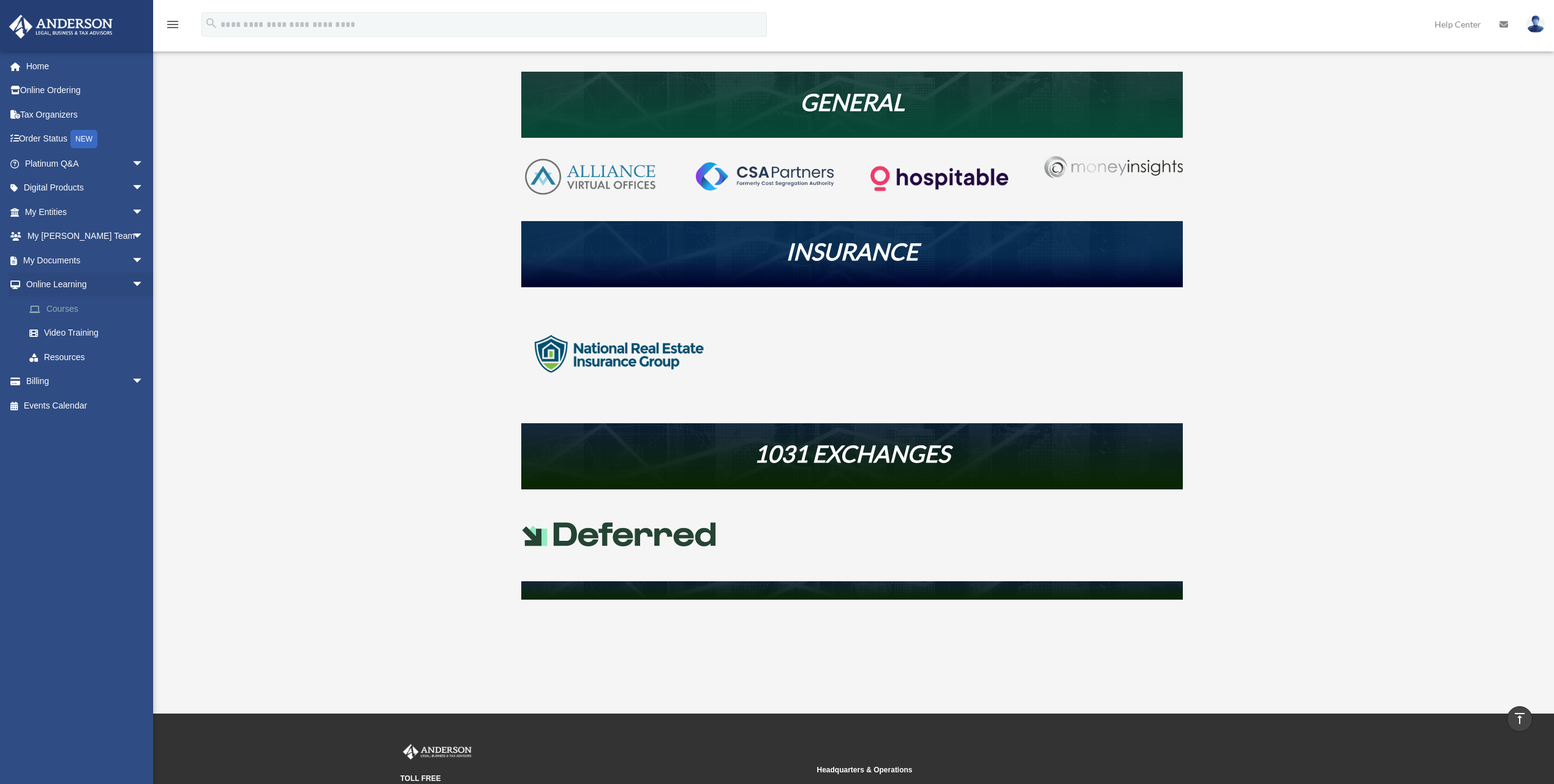
click at [64, 304] on link "Courses" at bounding box center [89, 308] width 145 height 25
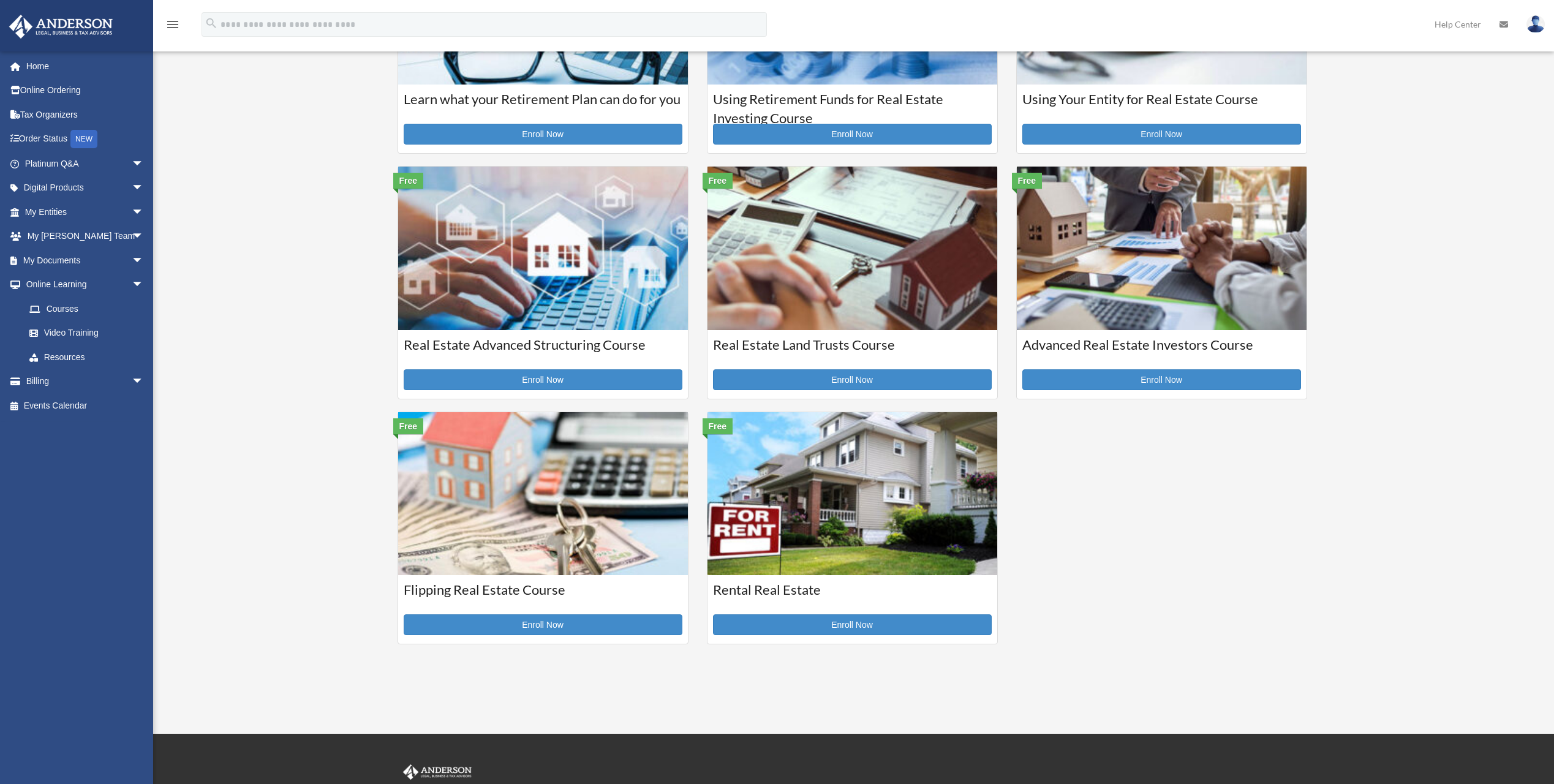
scroll to position [184, 0]
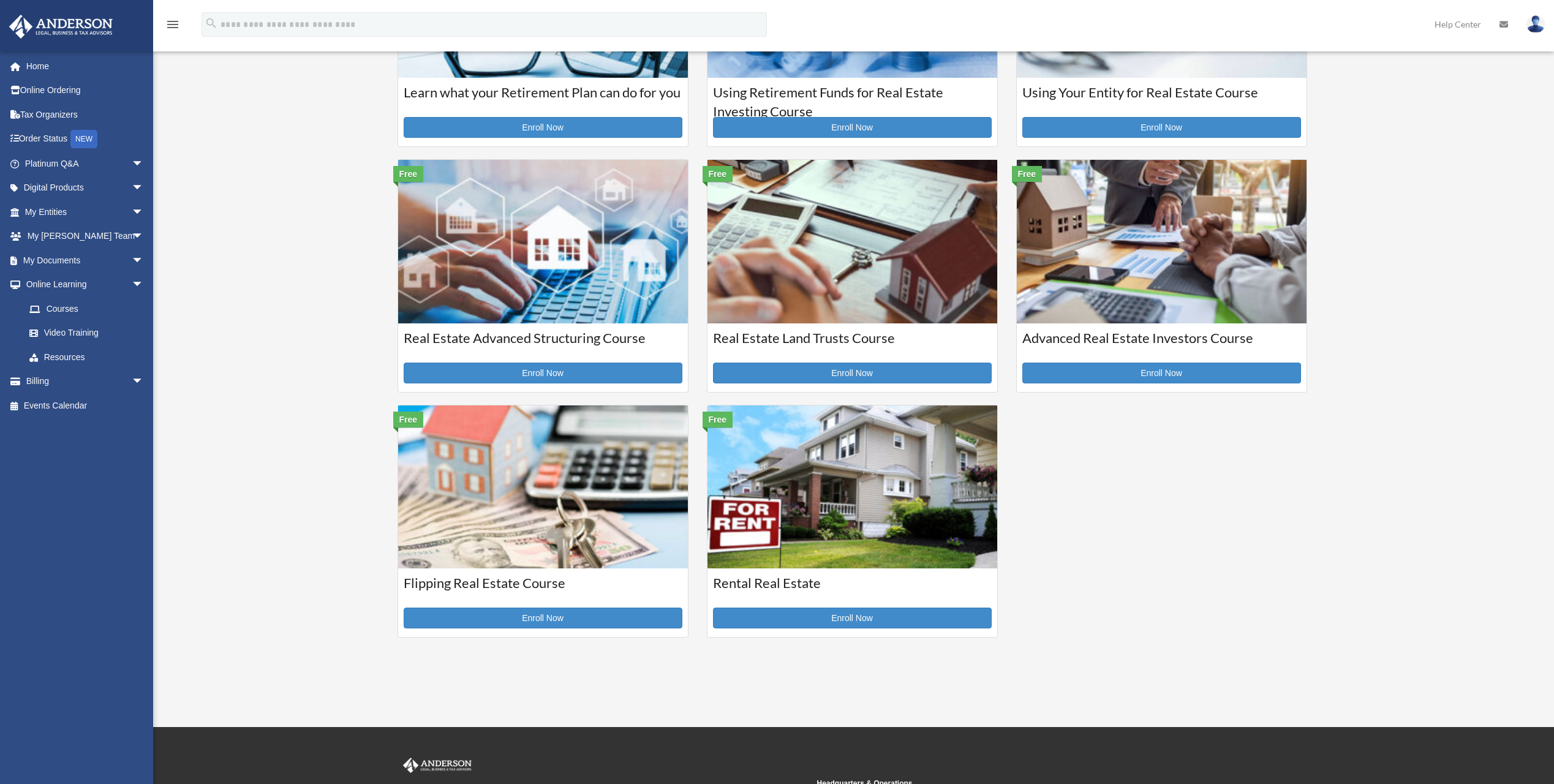
click at [847, 502] on img at bounding box center [852, 486] width 290 height 163
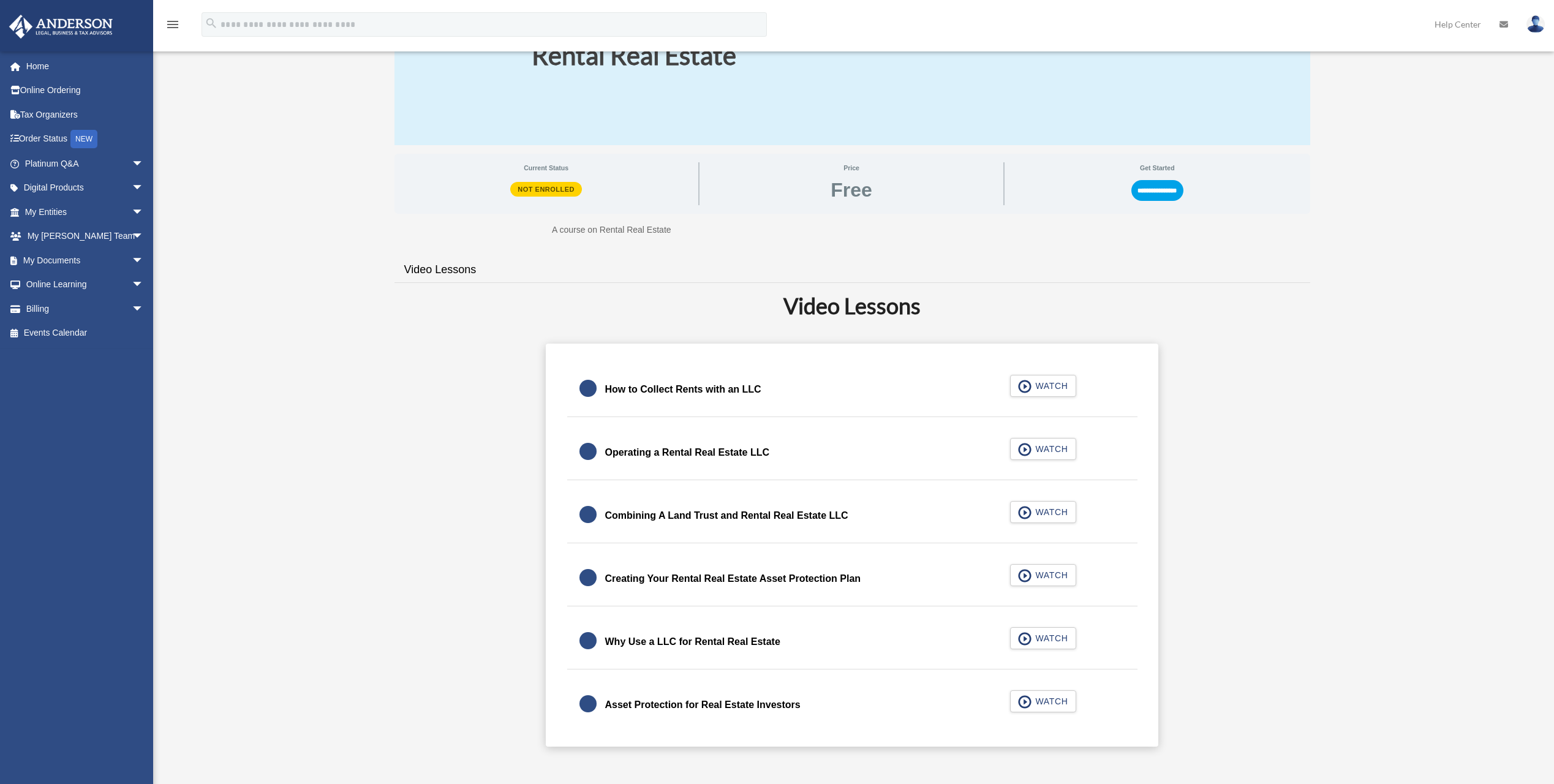
scroll to position [184, 0]
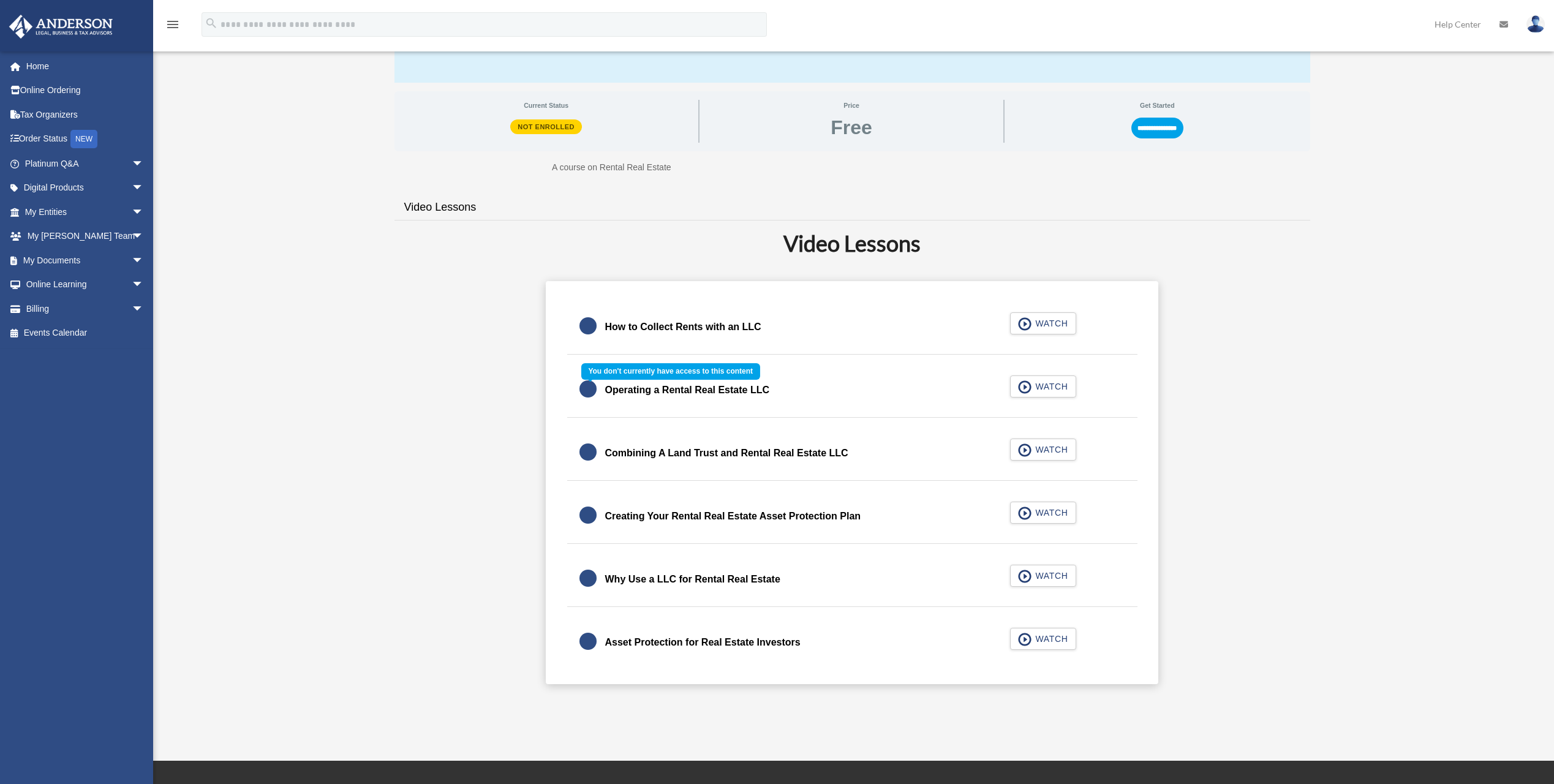
click at [1044, 391] on div "Operating a Rental Real Estate LLC WATCH" at bounding box center [852, 390] width 600 height 54
click at [1023, 386] on div "Operating a Rental Real Estate LLC WATCH" at bounding box center [852, 390] width 600 height 54
click at [639, 389] on div "Operating a Rental Real Estate LLC WATCH" at bounding box center [852, 390] width 600 height 54
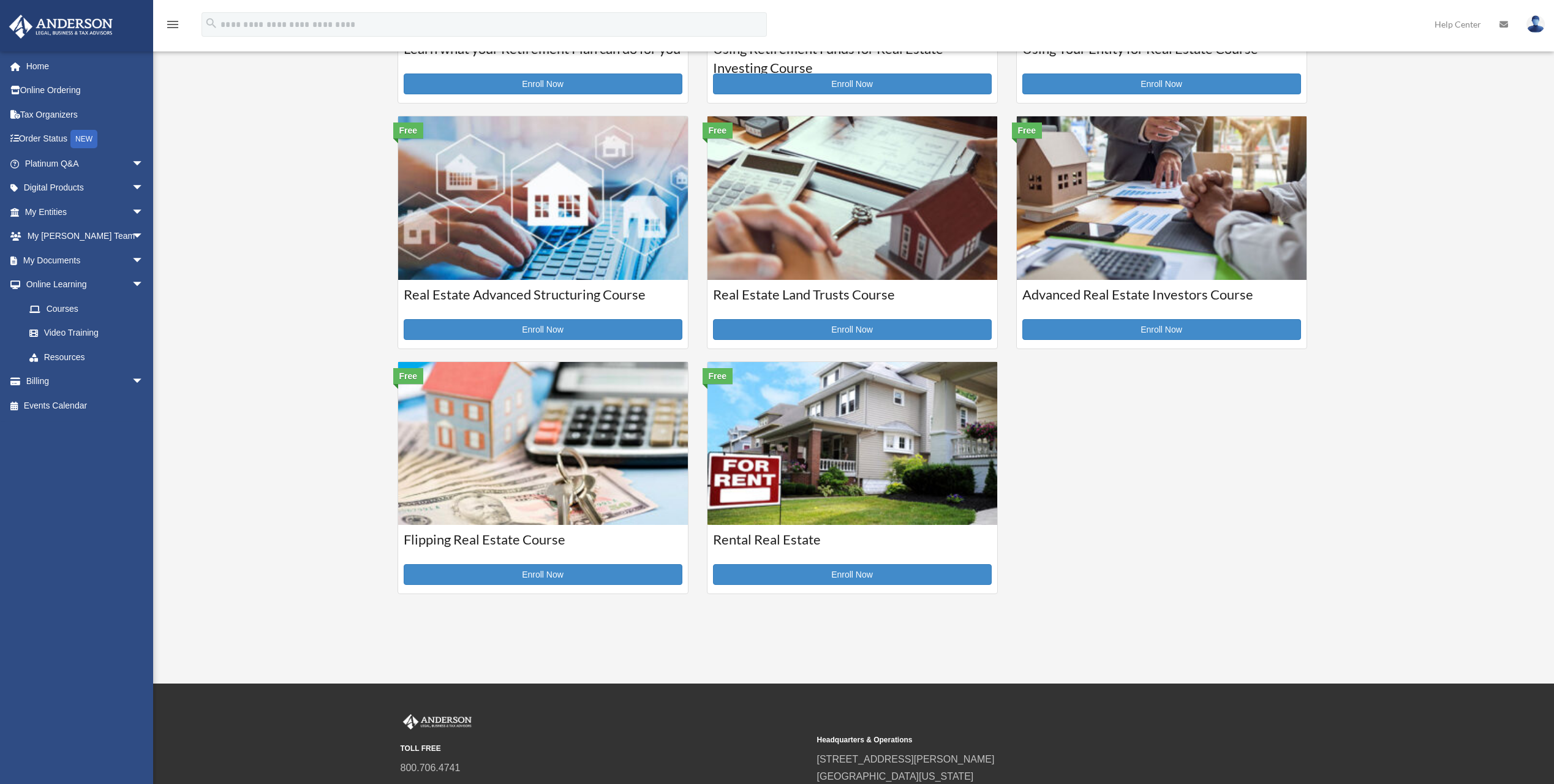
scroll to position [245, 0]
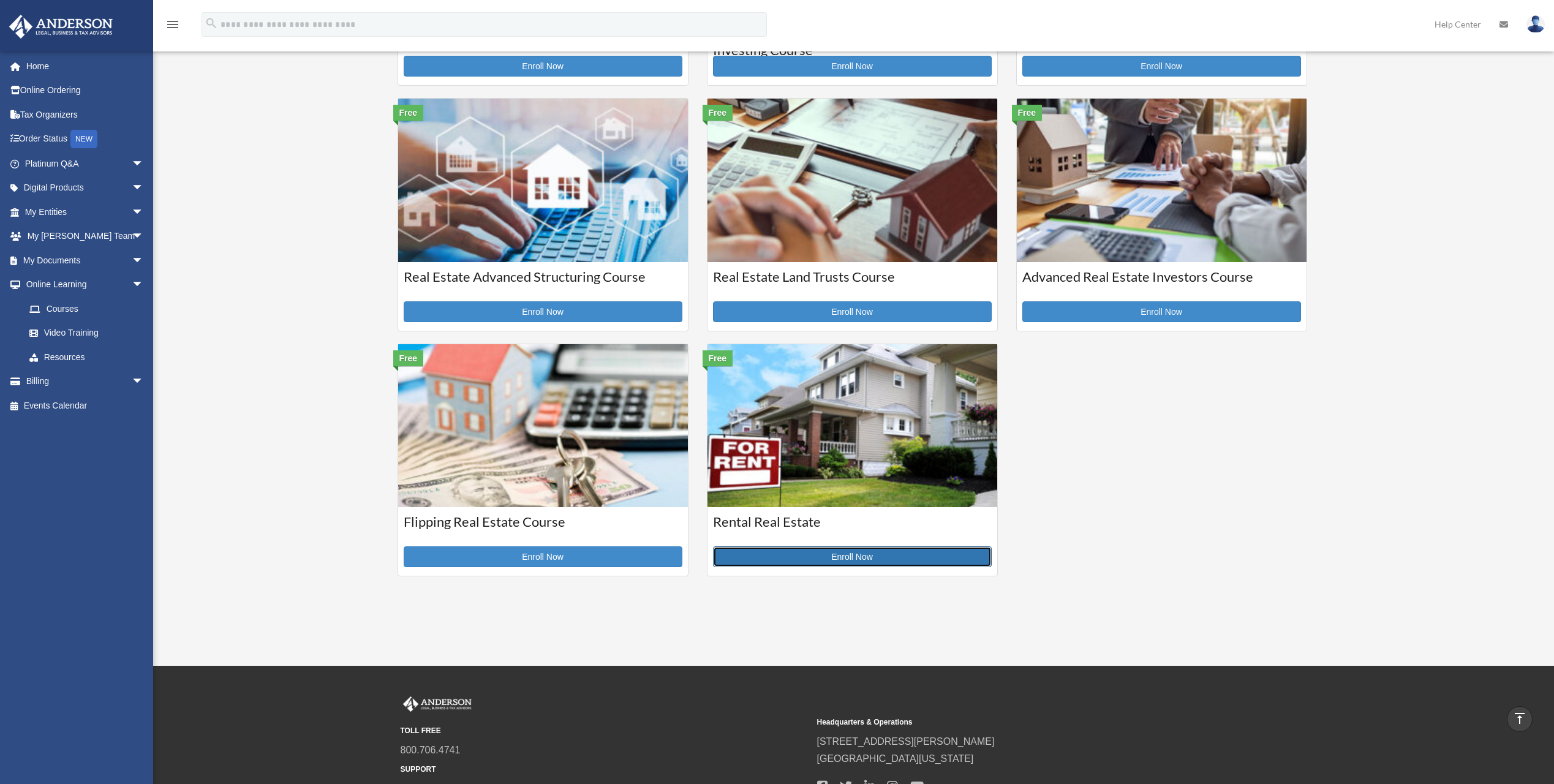
click at [864, 556] on link "Enroll Now" at bounding box center [852, 557] width 278 height 21
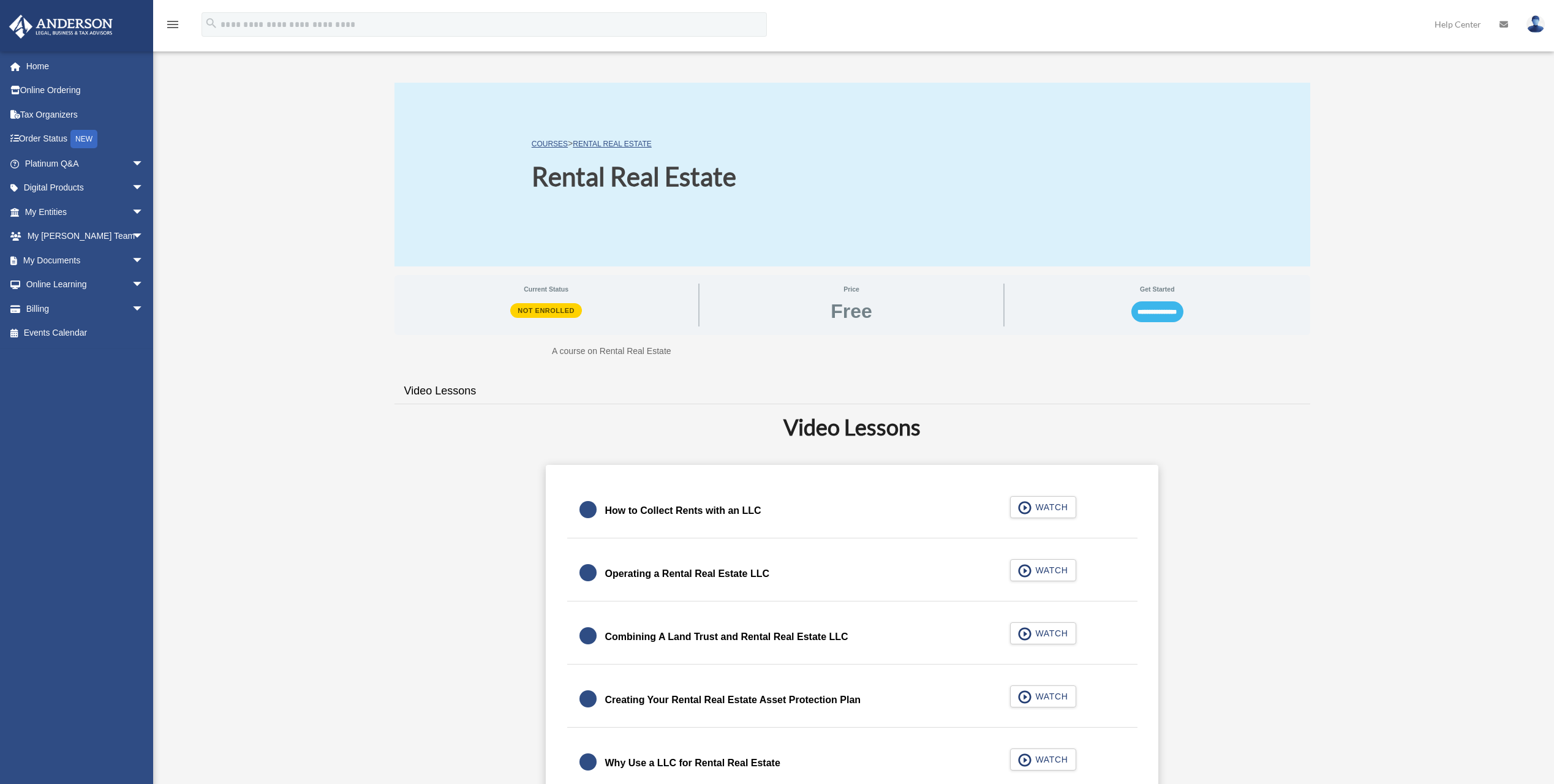
click at [1162, 317] on input "**********" at bounding box center [1157, 312] width 52 height 21
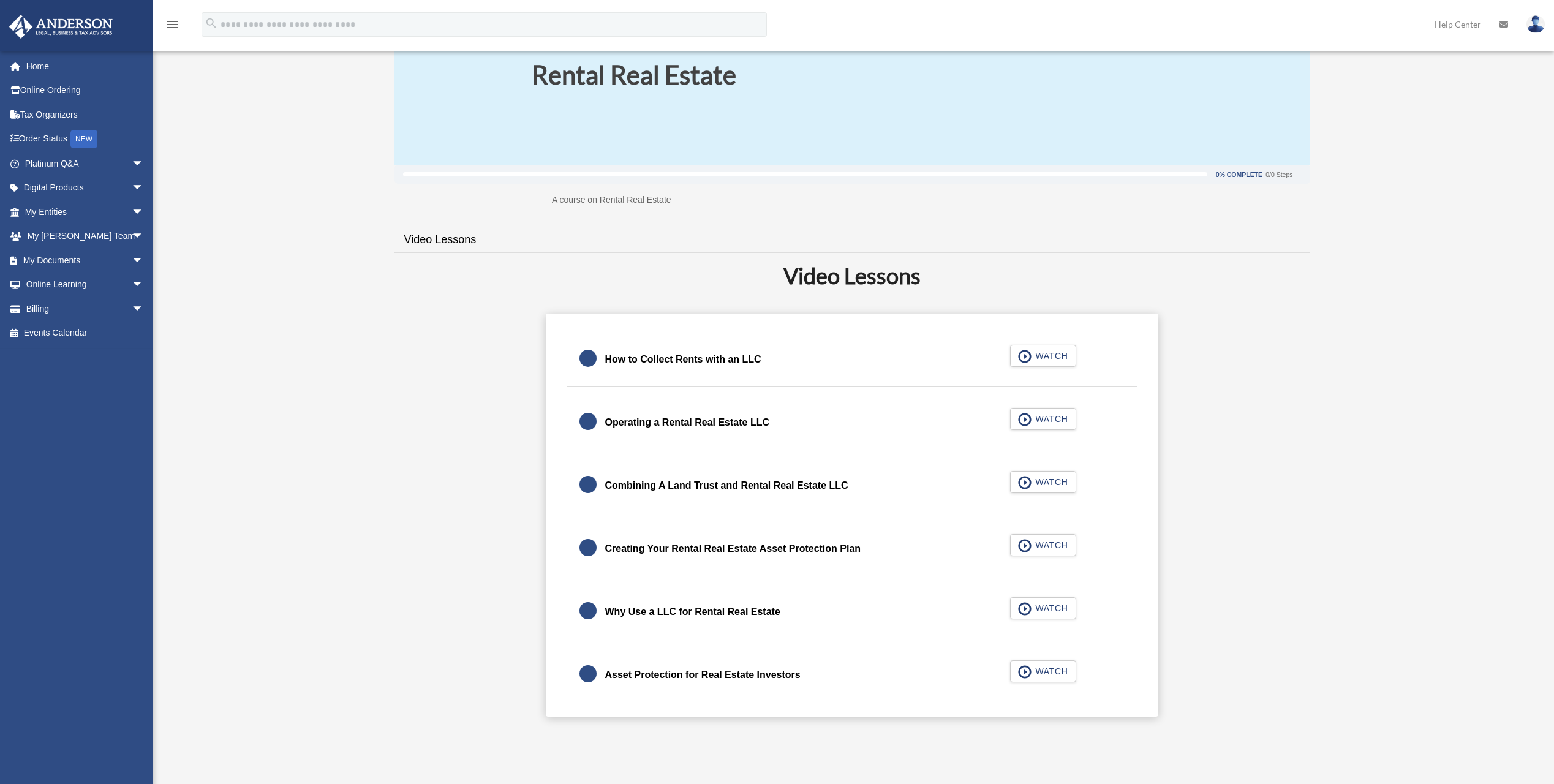
scroll to position [122, 0]
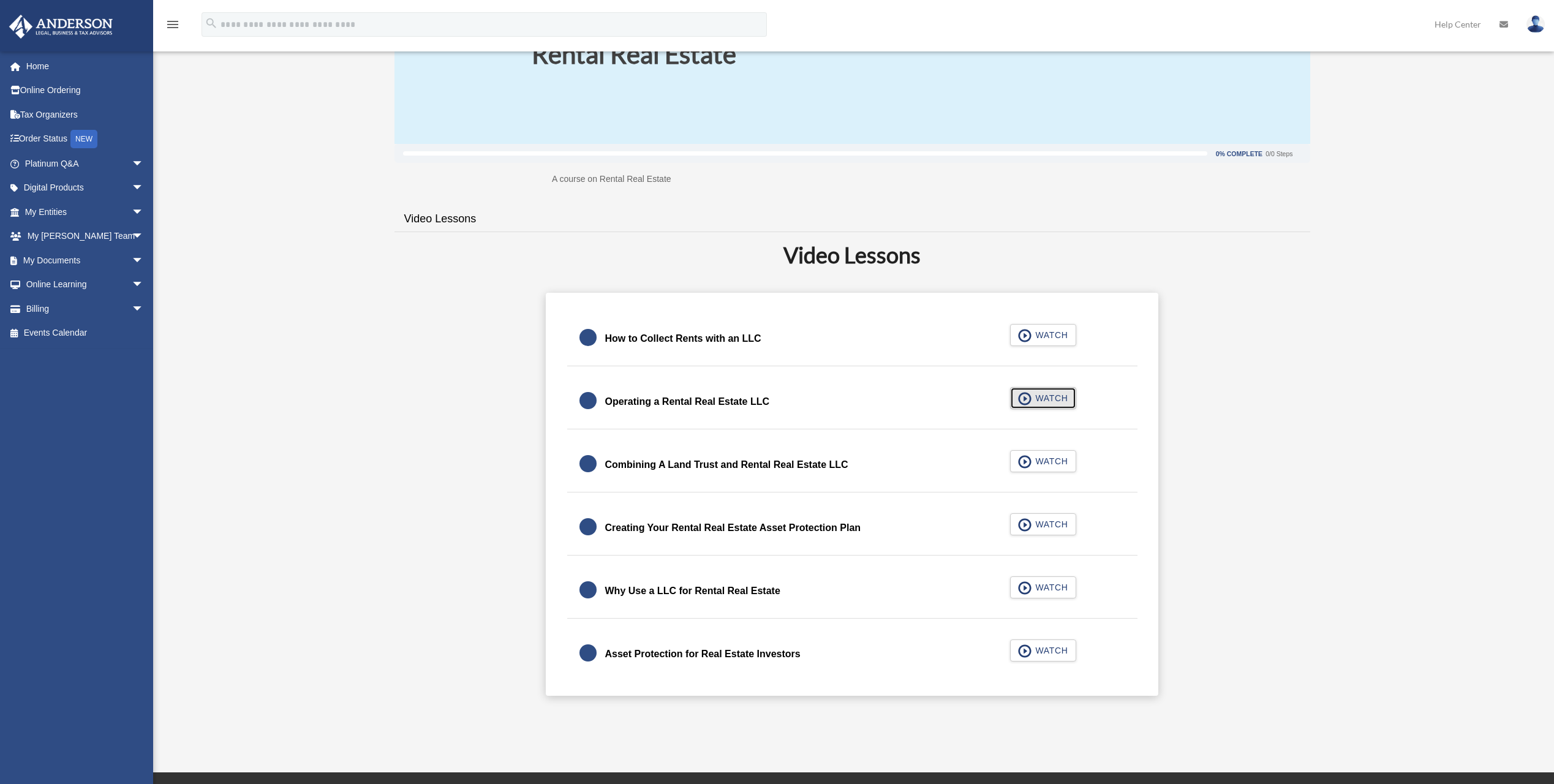
click at [1039, 401] on span "WATCH" at bounding box center [1049, 398] width 36 height 12
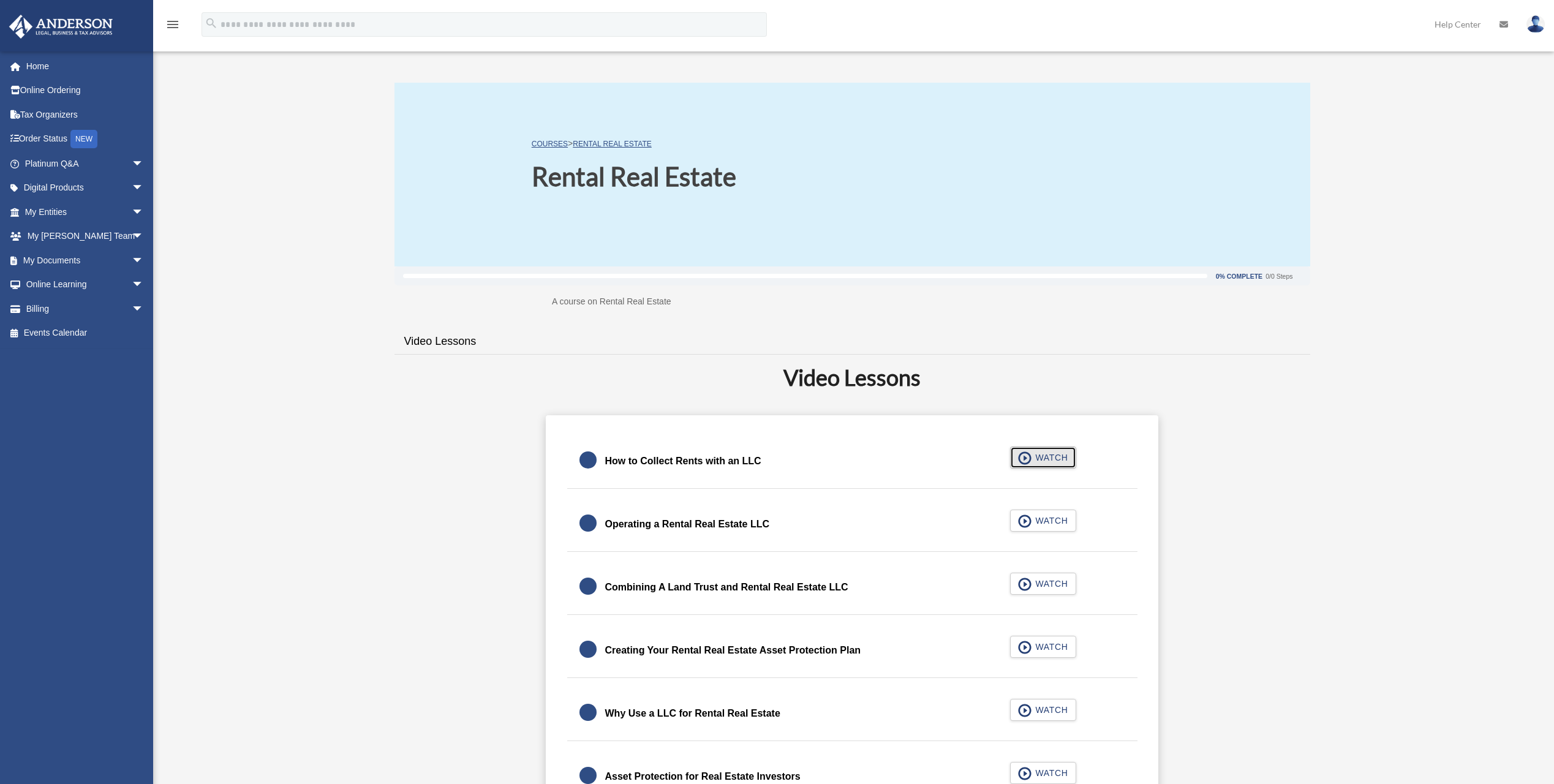
click at [1038, 461] on span "WATCH" at bounding box center [1049, 457] width 36 height 12
